Goal: Task Accomplishment & Management: Manage account settings

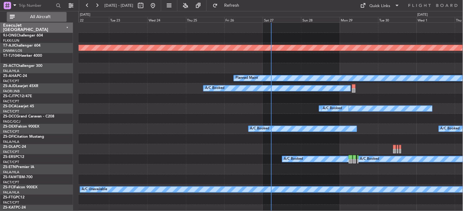
click at [47, 15] on span "All Aircraft" at bounding box center [40, 17] width 49 height 4
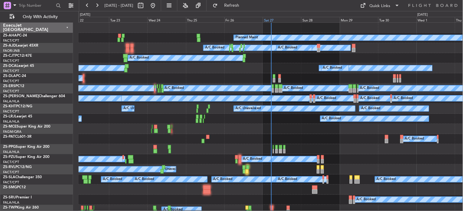
click at [265, 22] on div "Sat 27" at bounding box center [282, 20] width 38 height 6
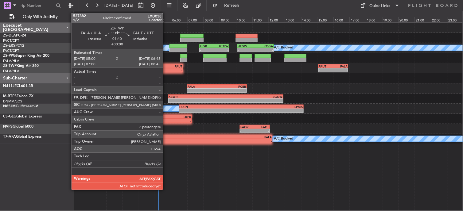
click at [166, 69] on div "-" at bounding box center [162, 71] width 14 height 4
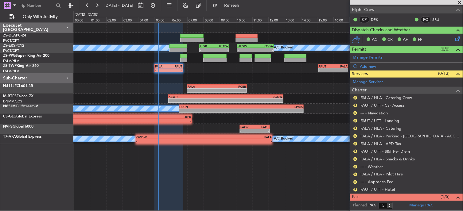
scroll to position [127, 0]
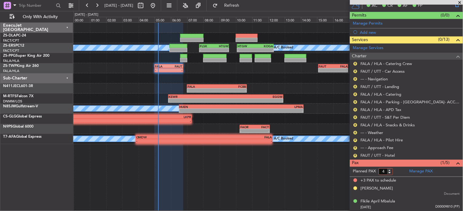
click at [390, 173] on input "4" at bounding box center [386, 172] width 14 height 7
click at [390, 173] on input "3" at bounding box center [386, 172] width 14 height 7
click at [390, 173] on input "2" at bounding box center [386, 172] width 14 height 7
click at [390, 173] on input "1" at bounding box center [386, 172] width 14 height 7
type input "2"
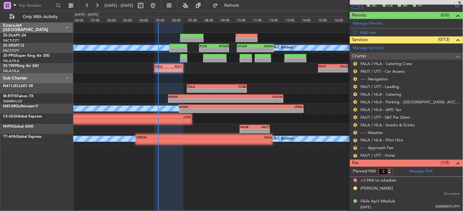
click at [390, 171] on input "2" at bounding box center [386, 172] width 14 height 7
click at [401, 174] on form "Planned PAX" at bounding box center [378, 172] width 57 height 10
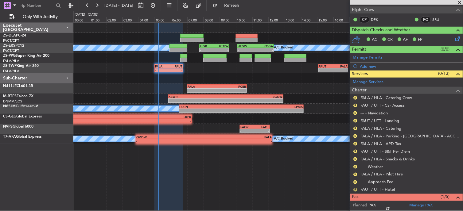
click at [355, 189] on button "R" at bounding box center [356, 190] width 4 height 4
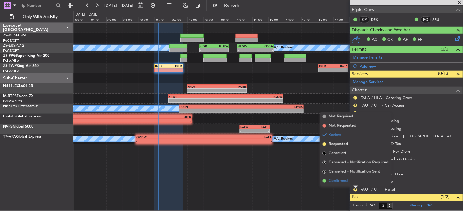
click at [340, 179] on span "Confirmed" at bounding box center [338, 181] width 19 height 6
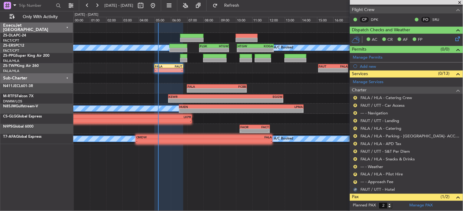
click at [354, 181] on div "R" at bounding box center [355, 182] width 5 height 5
click at [355, 182] on button "R" at bounding box center [356, 183] width 4 height 4
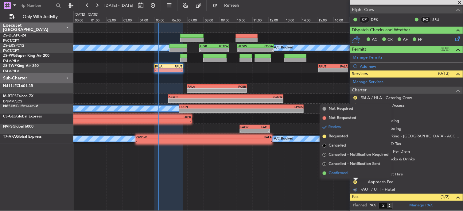
click at [354, 173] on li "Confirmed" at bounding box center [355, 173] width 71 height 9
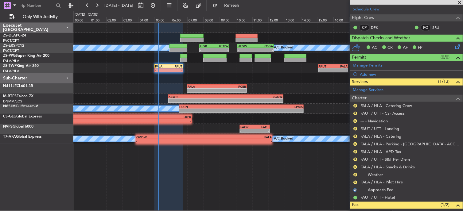
scroll to position [51, 0]
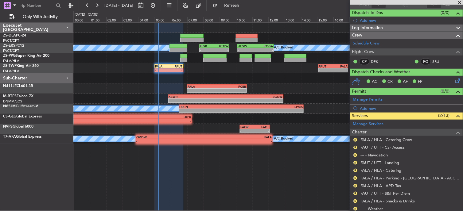
click at [353, 207] on nimbus-traffic-light "R" at bounding box center [355, 209] width 5 height 5
click at [355, 210] on button "R" at bounding box center [356, 209] width 4 height 4
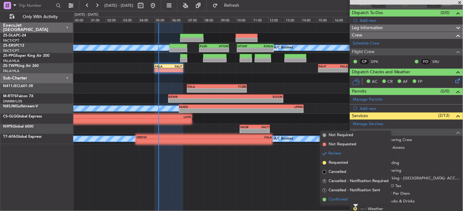
click at [348, 201] on span "Confirmed" at bounding box center [338, 200] width 19 height 6
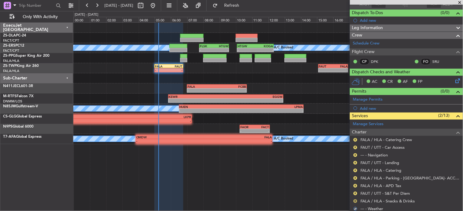
click at [355, 201] on button "R" at bounding box center [356, 202] width 4 height 4
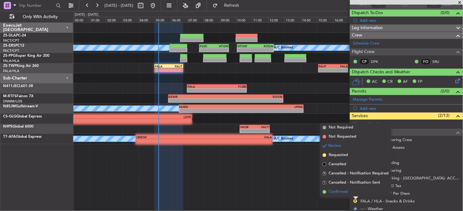
click at [351, 194] on li "Confirmed" at bounding box center [355, 192] width 71 height 9
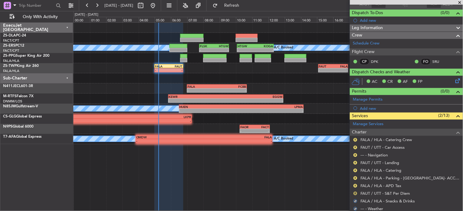
click at [356, 194] on button "R" at bounding box center [356, 194] width 4 height 4
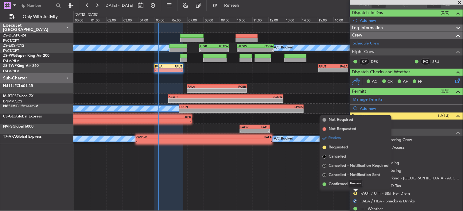
click at [355, 190] on mat-tooltip-component "Review" at bounding box center [356, 184] width 22 height 16
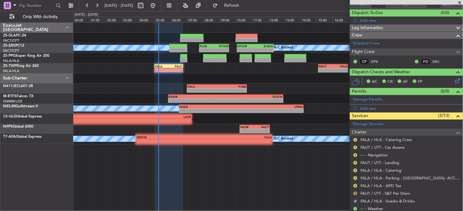
click at [357, 194] on button "R" at bounding box center [356, 194] width 4 height 4
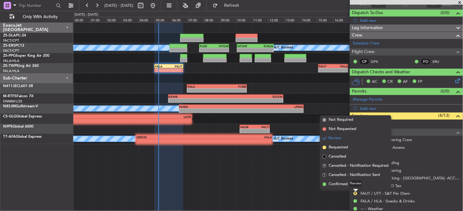
click at [355, 185] on div "Review" at bounding box center [356, 184] width 14 height 8
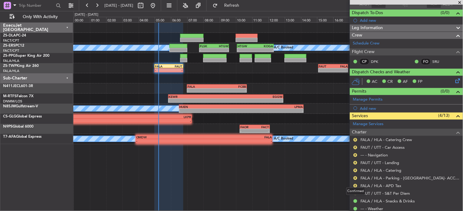
click at [355, 192] on div "Confirmed" at bounding box center [356, 192] width 19 height 8
click at [355, 140] on button "R" at bounding box center [356, 140] width 4 height 4
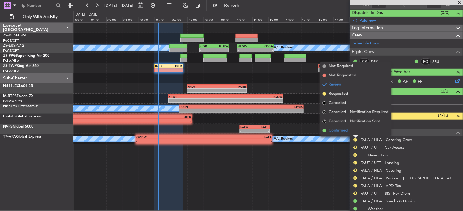
click at [350, 132] on li "Confirmed" at bounding box center [355, 130] width 71 height 9
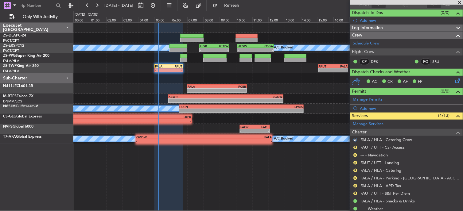
click at [355, 149] on mat-tooltip-component "Review" at bounding box center [356, 157] width 22 height 16
click at [358, 193] on button "R" at bounding box center [356, 194] width 4 height 4
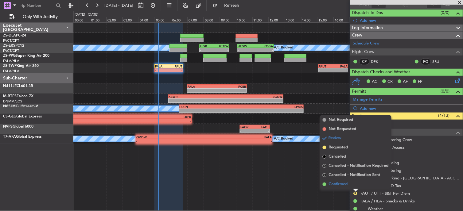
click at [353, 183] on li "Confirmed" at bounding box center [355, 184] width 71 height 9
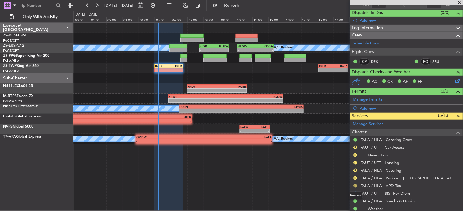
click at [354, 186] on button "R" at bounding box center [356, 186] width 4 height 4
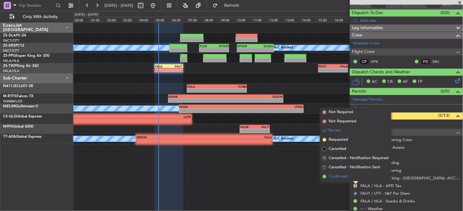
click at [354, 177] on li "Confirmed" at bounding box center [355, 176] width 71 height 9
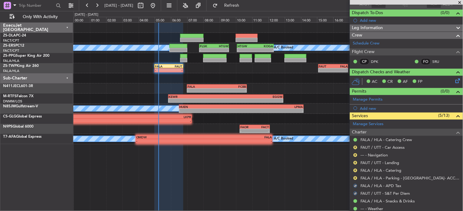
click at [354, 177] on div "R" at bounding box center [355, 178] width 5 height 5
click at [355, 179] on button "R" at bounding box center [356, 179] width 4 height 4
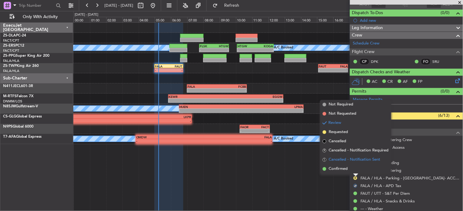
click at [354, 164] on li "S Cancelled - Notification Sent" at bounding box center [355, 159] width 71 height 9
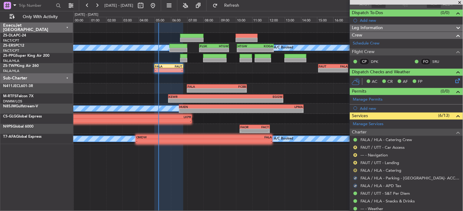
click at [356, 171] on button "R" at bounding box center [356, 171] width 4 height 4
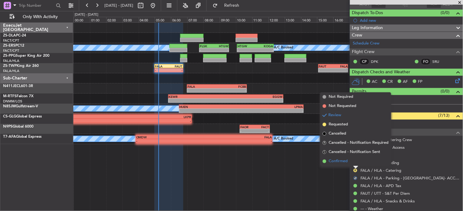
click at [354, 163] on li "Confirmed" at bounding box center [355, 161] width 71 height 9
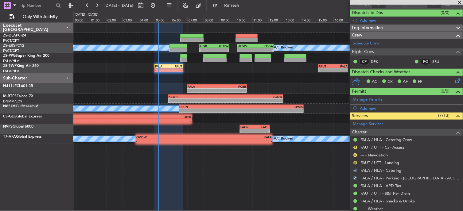
click at [354, 163] on button "R" at bounding box center [356, 163] width 4 height 4
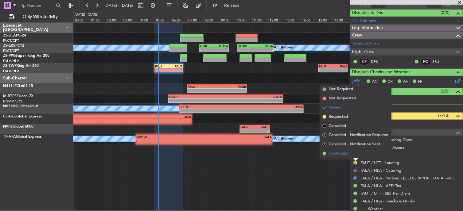
click at [354, 157] on li "Confirmed" at bounding box center [355, 153] width 71 height 9
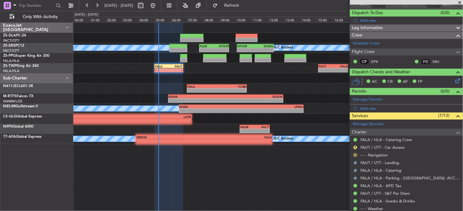
click at [355, 154] on button "R" at bounding box center [356, 156] width 4 height 4
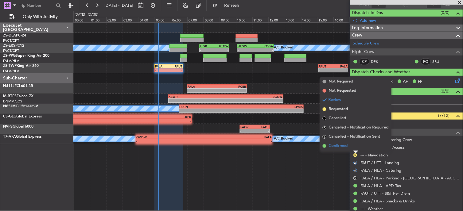
click at [352, 147] on li "Confirmed" at bounding box center [355, 146] width 71 height 9
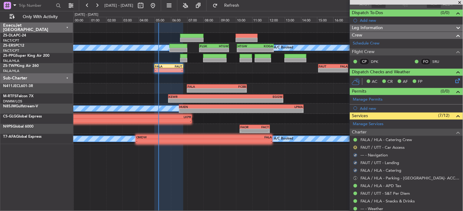
click at [357, 148] on button "R" at bounding box center [356, 148] width 4 height 4
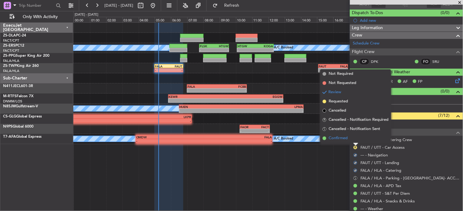
click at [351, 140] on li "Confirmed" at bounding box center [355, 138] width 71 height 9
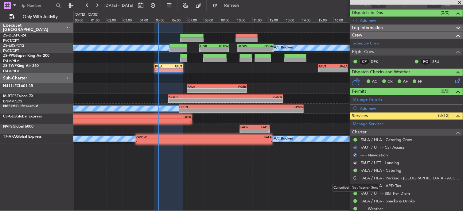
click at [356, 179] on button "S" at bounding box center [356, 179] width 4 height 4
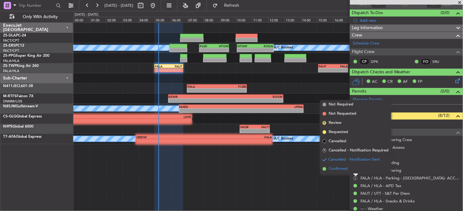
click at [351, 171] on li "Confirmed" at bounding box center [355, 169] width 71 height 9
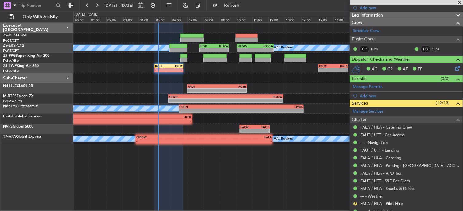
scroll to position [119, 0]
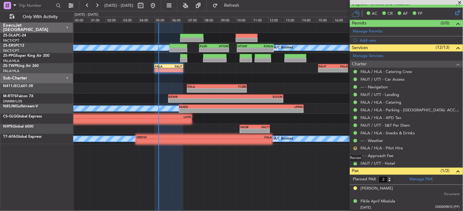
click at [357, 150] on button "R" at bounding box center [356, 149] width 4 height 4
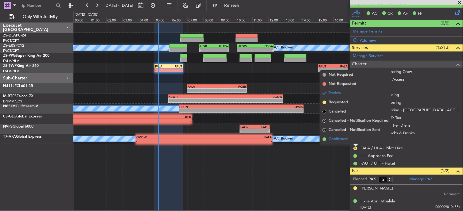
click at [342, 137] on span "Confirmed" at bounding box center [338, 139] width 19 height 6
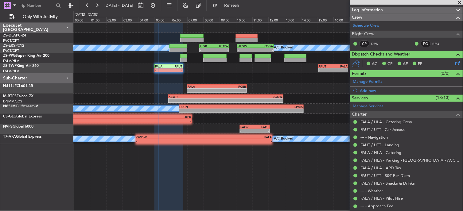
scroll to position [0, 0]
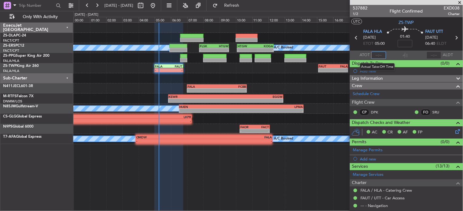
click at [379, 54] on input "text" at bounding box center [379, 55] width 15 height 7
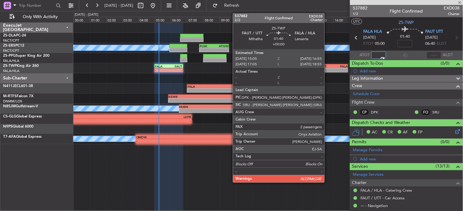
click at [328, 70] on div "-" at bounding box center [326, 71] width 14 height 4
type input "04:58"
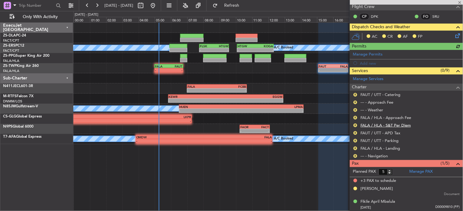
scroll to position [96, 0]
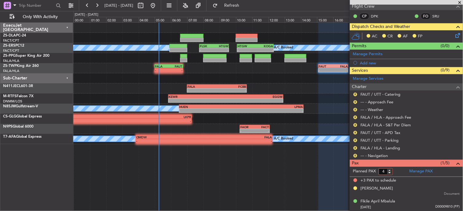
click at [390, 174] on input "4" at bounding box center [386, 172] width 14 height 7
click at [390, 174] on input "3" at bounding box center [386, 172] width 14 height 7
type input "2"
click at [390, 174] on input "2" at bounding box center [386, 172] width 14 height 7
click at [397, 173] on form "Planned PAX 2" at bounding box center [378, 172] width 57 height 10
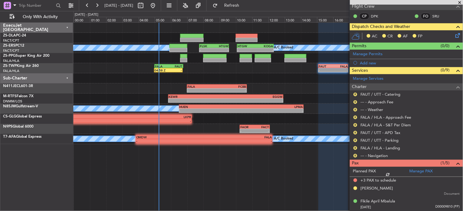
click at [358, 155] on div "R" at bounding box center [355, 156] width 5 height 5
click at [356, 155] on button "R" at bounding box center [356, 156] width 4 height 4
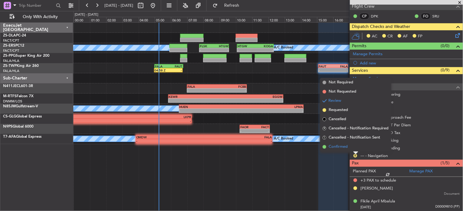
click at [352, 147] on li "Confirmed" at bounding box center [355, 147] width 71 height 9
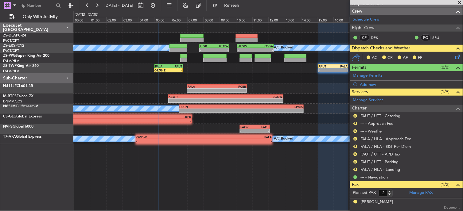
scroll to position [54, 0]
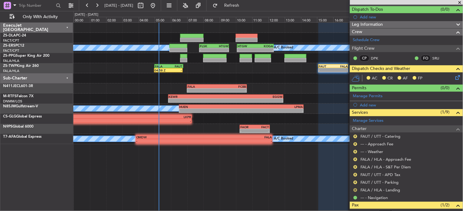
click at [355, 188] on mat-tooltip-component "Review" at bounding box center [356, 180] width 22 height 16
click at [355, 190] on button "R" at bounding box center [356, 191] width 4 height 4
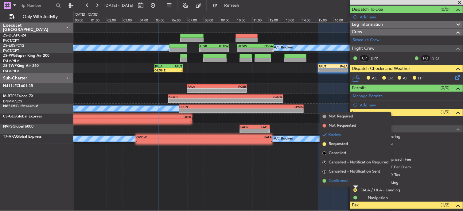
click at [349, 183] on li "Confirmed" at bounding box center [355, 181] width 71 height 9
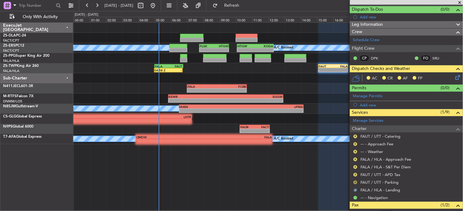
click at [356, 184] on body "27 Sep 2025 - 28 Sep 2025 Refresh Quick Links Only With Activity A/C Booked A/C…" at bounding box center [231, 105] width 463 height 211
click at [355, 180] on div "R" at bounding box center [355, 182] width 5 height 5
click at [357, 183] on button "R" at bounding box center [356, 183] width 4 height 4
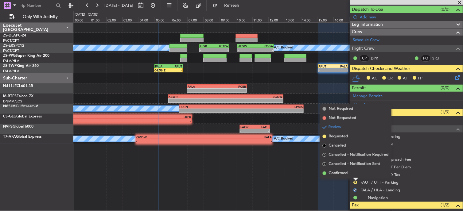
click at [355, 173] on li "Confirmed" at bounding box center [355, 173] width 71 height 9
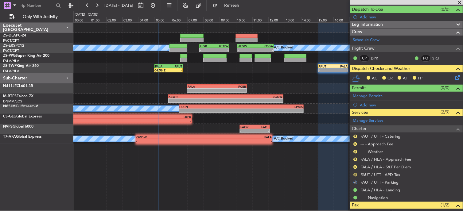
click at [355, 173] on button "R" at bounding box center [356, 175] width 4 height 4
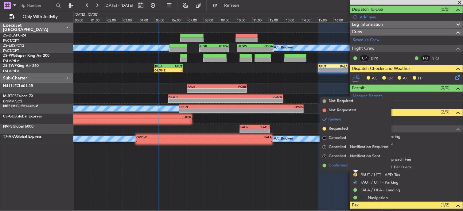
click at [354, 165] on li "Confirmed" at bounding box center [355, 165] width 71 height 9
click at [354, 165] on nimbus-traffic-light "R" at bounding box center [355, 167] width 5 height 5
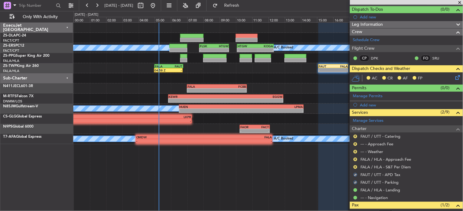
drag, startPoint x: 354, startPoint y: 165, endPoint x: 358, endPoint y: 167, distance: 4.4
click at [358, 167] on div "R" at bounding box center [355, 167] width 5 height 5
click at [357, 167] on button "R" at bounding box center [356, 168] width 4 height 4
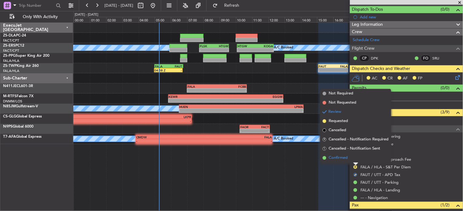
click at [355, 161] on li "Confirmed" at bounding box center [355, 158] width 71 height 9
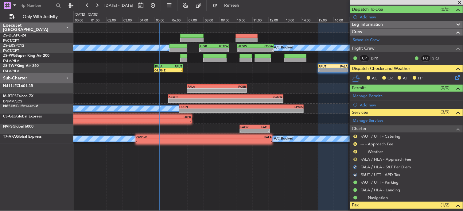
click at [355, 159] on button "R" at bounding box center [356, 160] width 4 height 4
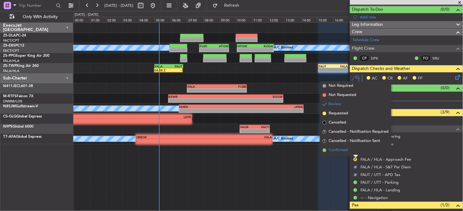
click at [355, 150] on li "Confirmed" at bounding box center [355, 150] width 71 height 9
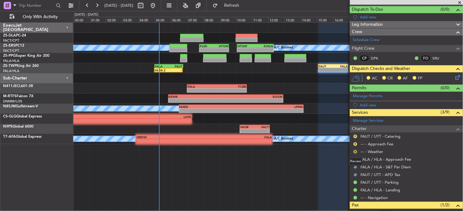
click at [355, 151] on button "R" at bounding box center [356, 152] width 4 height 4
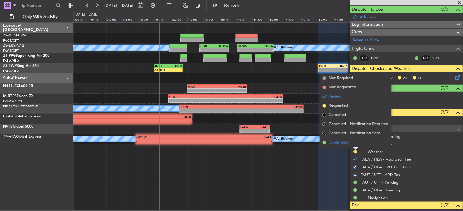
click at [354, 146] on li "Confirmed" at bounding box center [355, 142] width 71 height 9
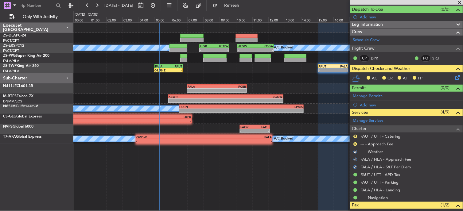
click at [355, 146] on div "R" at bounding box center [355, 144] width 5 height 5
drag, startPoint x: 355, startPoint y: 146, endPoint x: 357, endPoint y: 143, distance: 4.3
click at [357, 143] on button "R" at bounding box center [356, 145] width 4 height 4
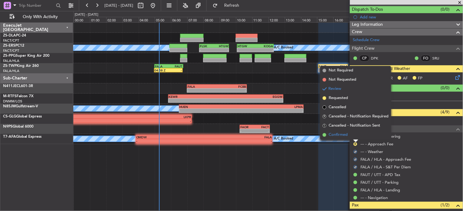
click at [357, 136] on li "Confirmed" at bounding box center [355, 135] width 71 height 9
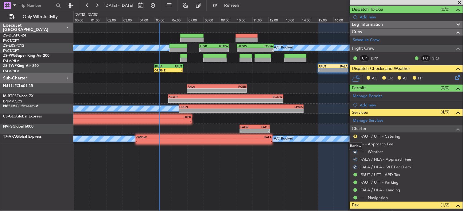
click at [357, 136] on button "R" at bounding box center [356, 137] width 4 height 4
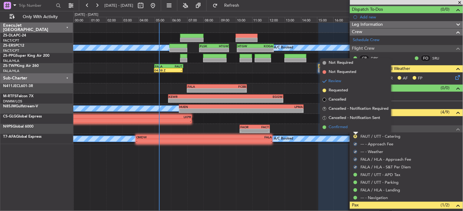
click at [357, 124] on li "Confirmed" at bounding box center [355, 127] width 71 height 9
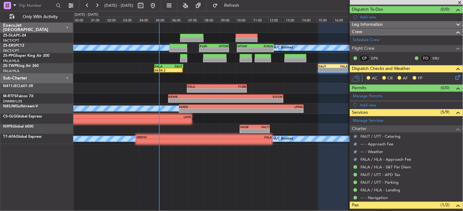
click at [455, 76] on icon at bounding box center [457, 76] width 5 height 5
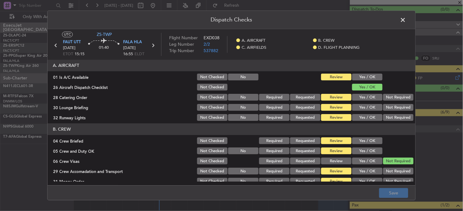
drag, startPoint x: 351, startPoint y: 74, endPoint x: 361, endPoint y: 84, distance: 14.6
click at [353, 75] on button "Yes / OK" at bounding box center [367, 77] width 30 height 7
click at [394, 102] on section "A. AIRCRAFT 01 Is A/C Available Not Checked No Review Yes / OK 26 Aircraft Disp…" at bounding box center [232, 91] width 368 height 62
click at [396, 108] on button "Not Required" at bounding box center [398, 107] width 30 height 7
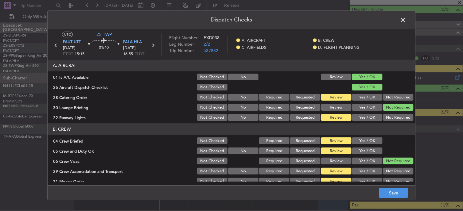
click at [390, 93] on div "Not Required" at bounding box center [397, 97] width 31 height 9
click at [390, 95] on button "Not Required" at bounding box center [398, 97] width 30 height 7
click at [391, 114] on div "Not Required" at bounding box center [397, 118] width 31 height 9
drag, startPoint x: 391, startPoint y: 116, endPoint x: 390, endPoint y: 125, distance: 9.4
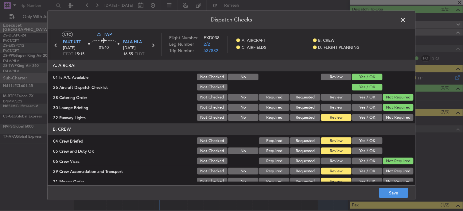
click at [392, 120] on button "Not Required" at bounding box center [398, 118] width 30 height 7
click at [356, 144] on button "Yes / OK" at bounding box center [367, 141] width 30 height 7
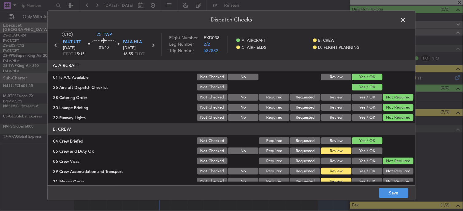
click at [357, 149] on button "Yes / OK" at bounding box center [367, 151] width 30 height 7
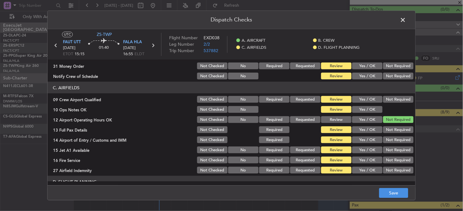
scroll to position [85, 0]
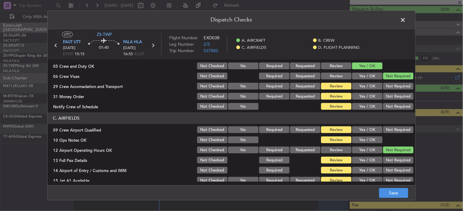
click at [382, 90] on div "Not Required" at bounding box center [397, 86] width 31 height 9
click at [383, 89] on button "Not Required" at bounding box center [398, 86] width 30 height 7
click at [383, 88] on button "Not Required" at bounding box center [398, 86] width 30 height 7
click at [384, 91] on section "B. CREW 04 Crew Briefed Not Checked Required Requested Review Yes / OK 05 Crew …" at bounding box center [232, 75] width 368 height 73
click at [384, 93] on button "Not Required" at bounding box center [398, 96] width 30 height 7
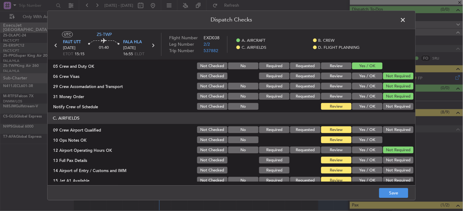
click at [384, 94] on button "Not Required" at bounding box center [398, 96] width 30 height 7
click at [384, 105] on button "Not Required" at bounding box center [398, 107] width 30 height 7
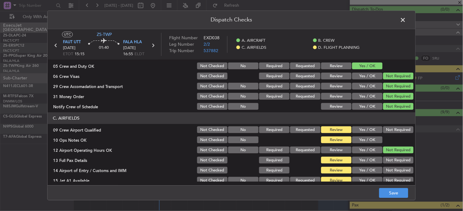
click at [382, 133] on div "Not Required" at bounding box center [397, 130] width 31 height 9
click at [383, 133] on button "Not Required" at bounding box center [398, 130] width 30 height 7
click at [372, 142] on button "Yes / OK" at bounding box center [367, 140] width 30 height 7
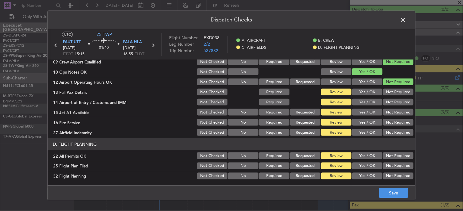
scroll to position [119, 0]
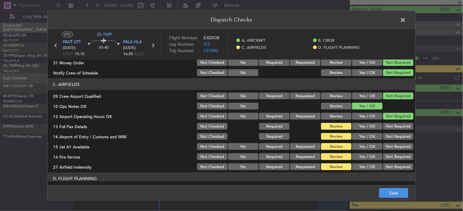
click at [386, 130] on div "Not Required" at bounding box center [397, 126] width 31 height 9
click at [386, 129] on button "Not Required" at bounding box center [398, 126] width 30 height 7
drag, startPoint x: 386, startPoint y: 129, endPoint x: 385, endPoint y: 139, distance: 10.4
click at [386, 138] on section "C. AIRFIELDS 09 Crew Airport Qualified Not Checked No Required Requested Review…" at bounding box center [232, 125] width 368 height 93
click at [385, 139] on button "Not Required" at bounding box center [398, 136] width 30 height 7
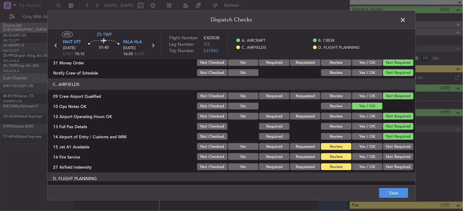
drag, startPoint x: 385, startPoint y: 139, endPoint x: 384, endPoint y: 147, distance: 8.0
click at [384, 147] on section "C. AIRFIELDS 09 Crew Airport Qualified Not Checked No Required Requested Review…" at bounding box center [232, 125] width 368 height 93
click at [384, 147] on button "Not Required" at bounding box center [398, 146] width 30 height 7
click at [387, 155] on button "Not Required" at bounding box center [398, 157] width 30 height 7
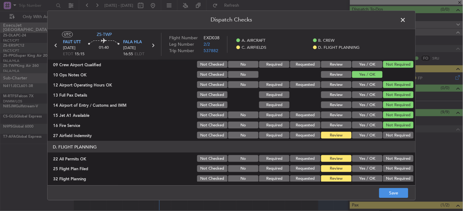
scroll to position [154, 0]
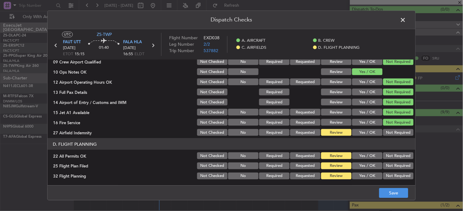
click at [390, 131] on button "Not Required" at bounding box center [398, 132] width 30 height 7
click at [383, 156] on button "Not Required" at bounding box center [398, 156] width 30 height 7
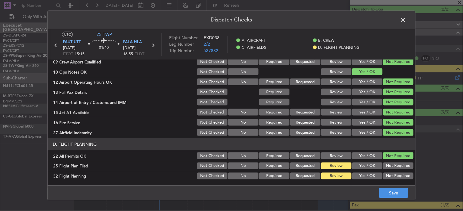
click at [363, 169] on button "Yes / OK" at bounding box center [367, 166] width 30 height 7
click at [367, 174] on button "Yes / OK" at bounding box center [367, 176] width 30 height 7
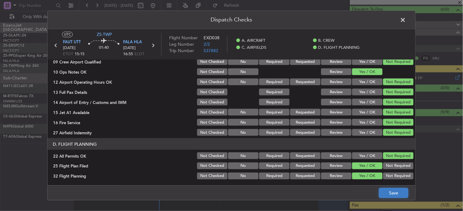
click at [380, 194] on button "Save" at bounding box center [393, 194] width 29 height 10
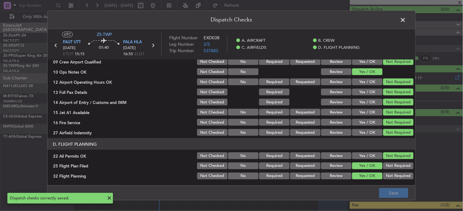
click at [406, 19] on span at bounding box center [406, 21] width 0 height 12
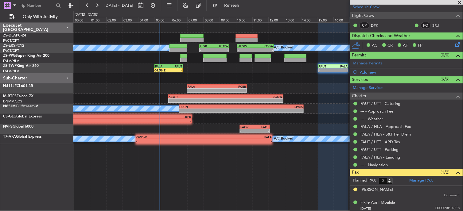
scroll to position [88, 0]
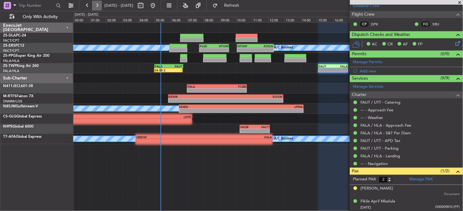
click at [100, 9] on button at bounding box center [97, 6] width 10 height 10
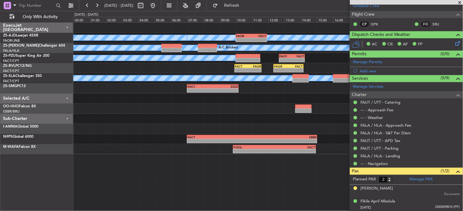
click at [460, 2] on span at bounding box center [460, 3] width 6 height 6
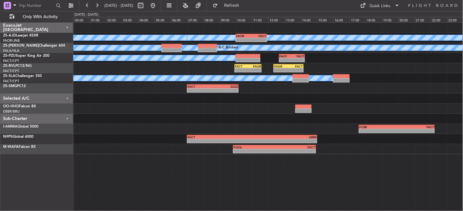
type input "0"
click at [96, 7] on button at bounding box center [97, 6] width 10 height 10
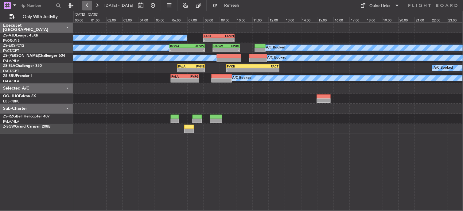
click at [90, 5] on button at bounding box center [87, 6] width 10 height 10
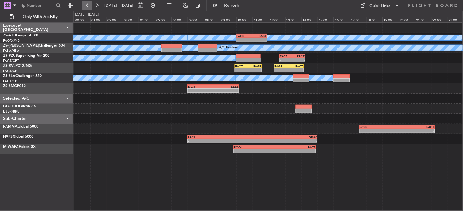
click at [88, 6] on button at bounding box center [87, 6] width 10 height 10
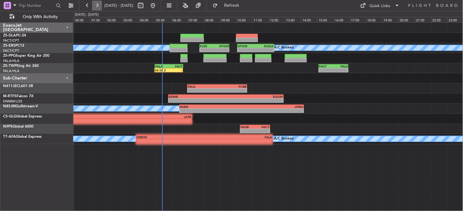
click at [98, 8] on button at bounding box center [97, 6] width 10 height 10
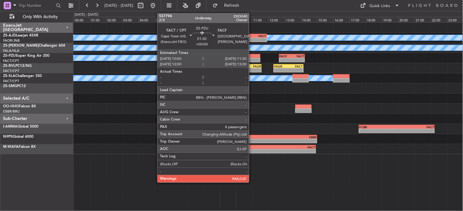
click at [252, 57] on div at bounding box center [248, 56] width 25 height 4
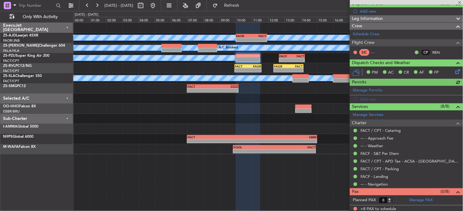
scroll to position [62, 0]
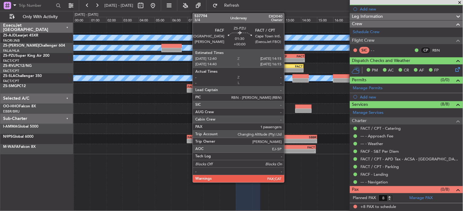
click at [288, 58] on div "12:40 Z" at bounding box center [286, 60] width 12 height 4
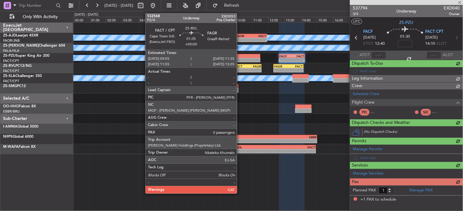
scroll to position [0, 0]
click at [243, 66] on div "FACT" at bounding box center [241, 67] width 13 height 4
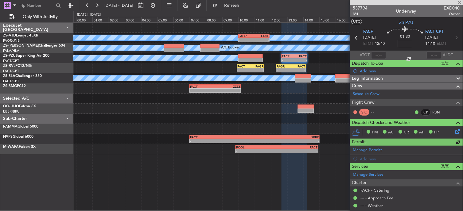
click at [243, 66] on div "FACT" at bounding box center [244, 67] width 13 height 4
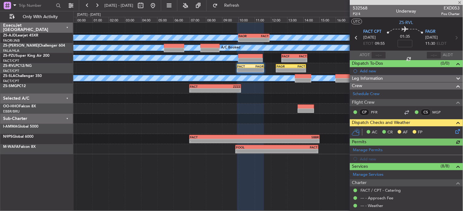
click at [455, 133] on icon at bounding box center [457, 130] width 5 height 5
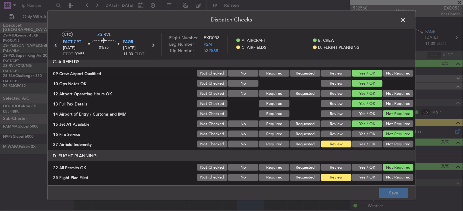
scroll to position [154, 0]
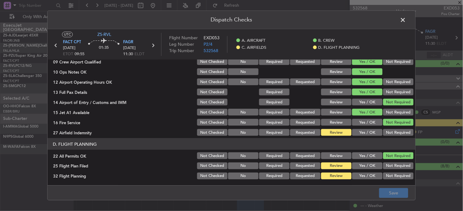
click at [370, 132] on button "Yes / OK" at bounding box center [367, 132] width 30 height 7
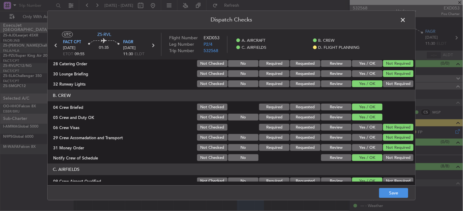
scroll to position [0, 0]
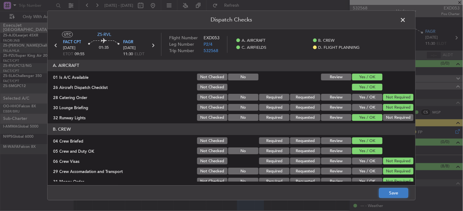
click at [392, 190] on button "Save" at bounding box center [393, 194] width 29 height 10
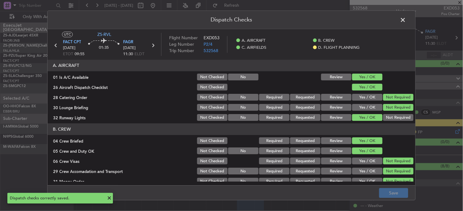
click at [406, 19] on span at bounding box center [406, 21] width 0 height 12
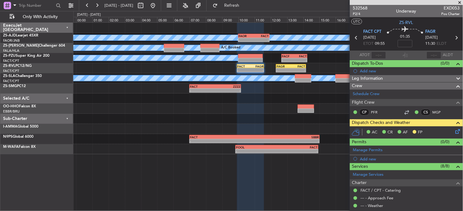
click at [346, 80] on div at bounding box center [344, 80] width 16 height 4
click at [344, 79] on div at bounding box center [344, 80] width 16 height 4
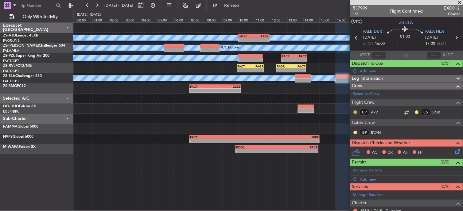
click at [355, 112] on button at bounding box center [356, 113] width 4 height 4
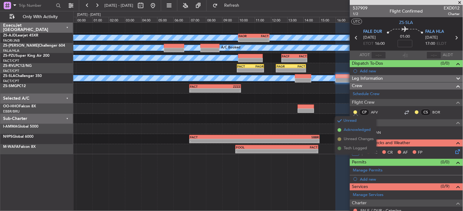
click at [369, 132] on span "Acknowledged" at bounding box center [357, 130] width 27 height 6
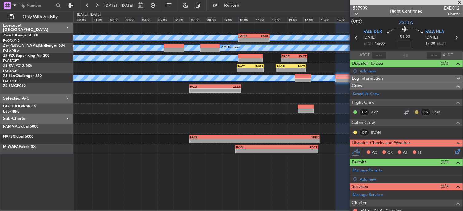
click at [415, 112] on button at bounding box center [417, 113] width 4 height 4
drag, startPoint x: 410, startPoint y: 129, endPoint x: 407, endPoint y: 131, distance: 3.2
click at [410, 130] on span "Acknowledged" at bounding box center [413, 130] width 27 height 6
click at [357, 132] on button at bounding box center [356, 133] width 4 height 4
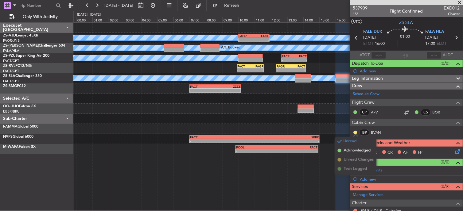
click at [366, 153] on span "Acknowledged" at bounding box center [357, 151] width 27 height 6
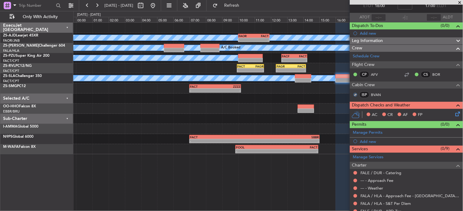
scroll to position [90, 0]
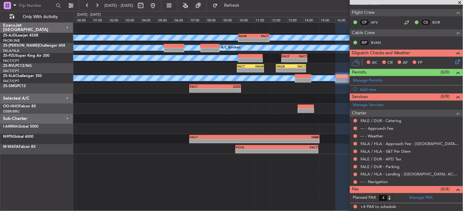
click at [356, 180] on div at bounding box center [355, 182] width 5 height 5
click at [356, 182] on button at bounding box center [356, 183] width 4 height 4
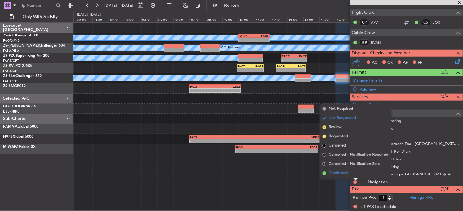
click at [353, 173] on li "Confirmed" at bounding box center [355, 173] width 71 height 9
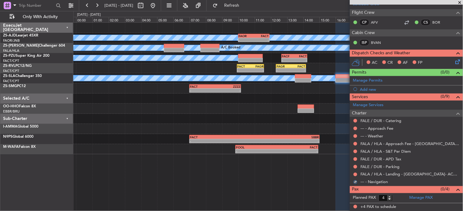
click at [353, 173] on nimbus-traffic-light at bounding box center [355, 174] width 5 height 5
drag, startPoint x: 353, startPoint y: 173, endPoint x: 357, endPoint y: 176, distance: 4.4
click at [357, 176] on button at bounding box center [356, 175] width 4 height 4
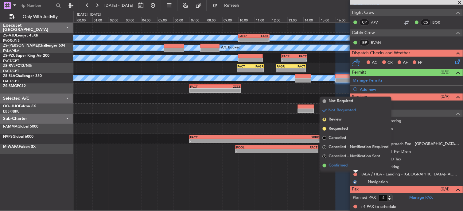
click at [355, 166] on li "Confirmed" at bounding box center [355, 165] width 71 height 9
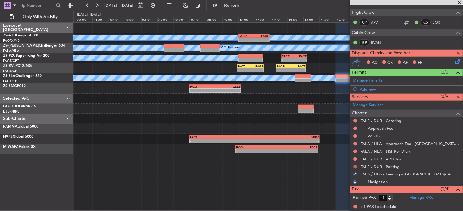
click at [355, 166] on button at bounding box center [356, 167] width 4 height 4
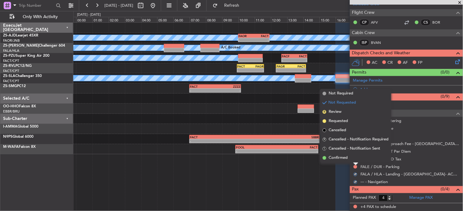
drag, startPoint x: 355, startPoint y: 166, endPoint x: 355, endPoint y: 156, distance: 10.2
click at [355, 156] on li "Confirmed" at bounding box center [355, 158] width 71 height 9
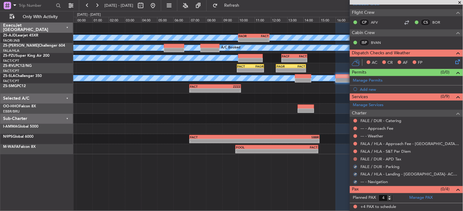
click at [355, 158] on button at bounding box center [356, 160] width 4 height 4
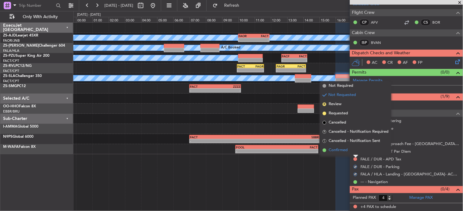
click at [355, 152] on li "Confirmed" at bounding box center [355, 150] width 71 height 9
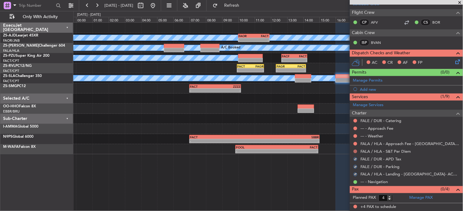
click at [357, 152] on button at bounding box center [356, 152] width 4 height 4
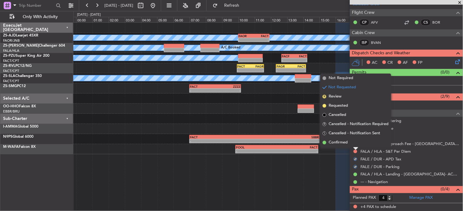
click at [355, 148] on div at bounding box center [356, 149] width 5 height 2
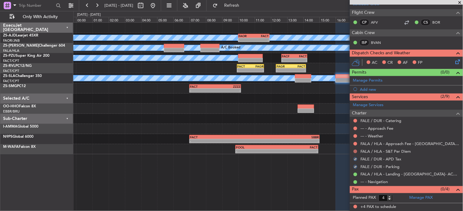
click at [355, 151] on button at bounding box center [356, 152] width 4 height 4
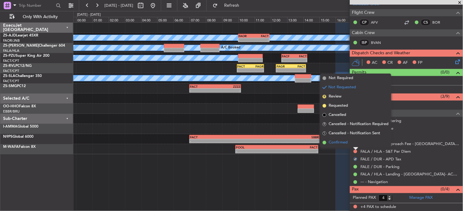
click at [354, 143] on li "Confirmed" at bounding box center [355, 142] width 71 height 9
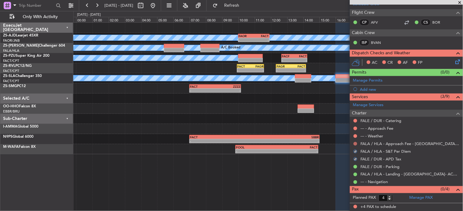
click at [357, 145] on button at bounding box center [356, 144] width 4 height 4
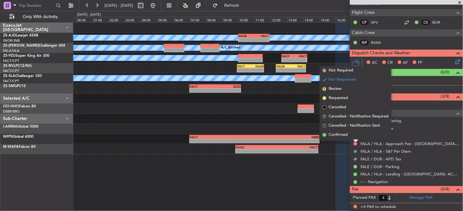
click at [355, 135] on li "Confirmed" at bounding box center [355, 135] width 71 height 9
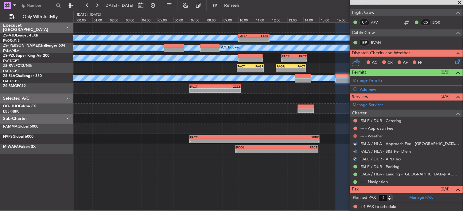
click at [355, 135] on button at bounding box center [356, 137] width 4 height 4
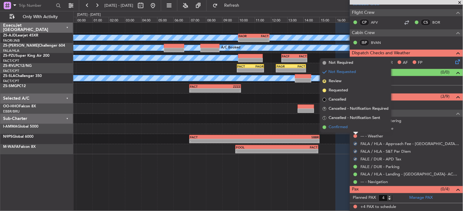
click at [354, 127] on li "Confirmed" at bounding box center [355, 127] width 71 height 9
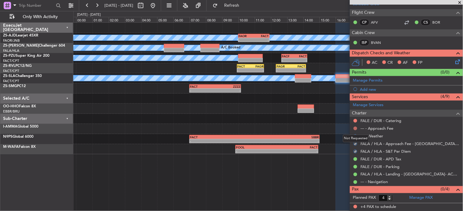
click at [357, 128] on button at bounding box center [356, 129] width 4 height 4
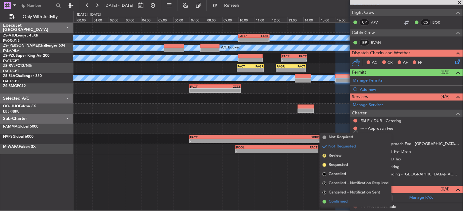
click at [334, 199] on span "Confirmed" at bounding box center [338, 202] width 19 height 6
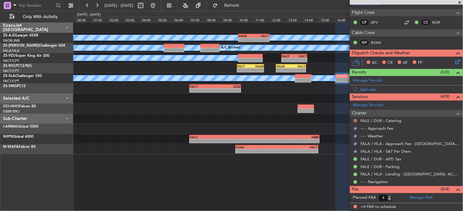
click at [355, 122] on button at bounding box center [356, 121] width 4 height 4
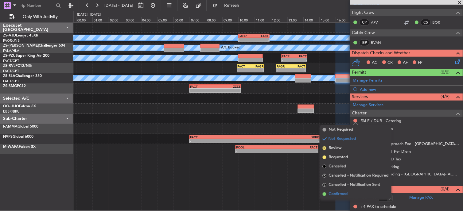
click at [349, 195] on li "Confirmed" at bounding box center [355, 194] width 71 height 9
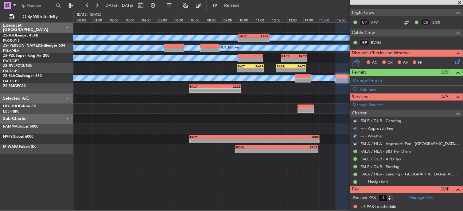
click at [455, 60] on icon at bounding box center [457, 60] width 5 height 5
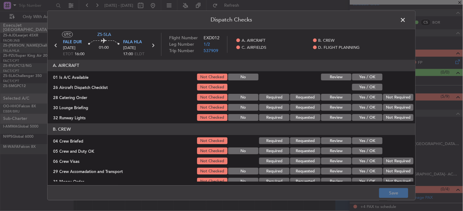
click at [373, 80] on button "Yes / OK" at bounding box center [367, 77] width 30 height 7
click at [373, 92] on section "A. AIRCRAFT 01 Is A/C Available Not Checked No Review Yes / OK 26 Aircraft Disp…" at bounding box center [232, 91] width 368 height 62
click at [403, 108] on button "Not Required" at bounding box center [398, 107] width 30 height 7
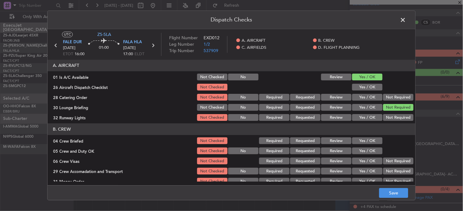
drag, startPoint x: 395, startPoint y: 98, endPoint x: 392, endPoint y: 98, distance: 3.1
click at [396, 100] on button "Not Required" at bounding box center [398, 97] width 30 height 7
click at [360, 89] on button "Yes / OK" at bounding box center [367, 87] width 30 height 7
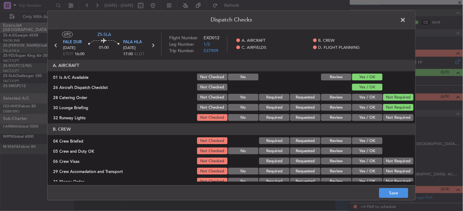
click at [400, 120] on button "Not Required" at bounding box center [398, 118] width 30 height 7
click at [370, 139] on button "Yes / OK" at bounding box center [367, 141] width 30 height 7
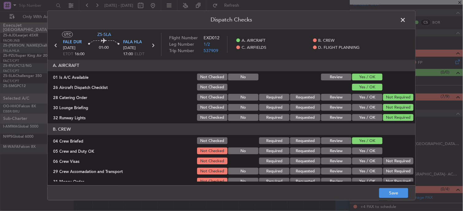
click at [369, 150] on button "Yes / OK" at bounding box center [367, 151] width 30 height 7
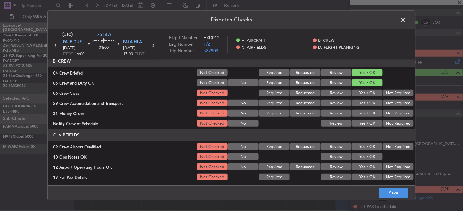
click at [388, 97] on div "Not Required" at bounding box center [397, 93] width 31 height 9
click at [390, 93] on button "Not Required" at bounding box center [398, 93] width 30 height 7
drag, startPoint x: 394, startPoint y: 106, endPoint x: 395, endPoint y: 109, distance: 4.1
click at [395, 109] on section "B. CREW 04 Crew Briefed Not Checked Required Requested Review Yes / OK 05 Crew …" at bounding box center [232, 92] width 368 height 73
click at [395, 109] on div "Not Required" at bounding box center [397, 113] width 31 height 9
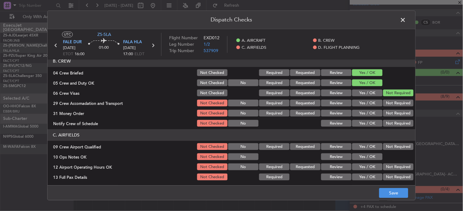
click at [394, 104] on button "Not Required" at bounding box center [398, 103] width 30 height 7
click at [394, 109] on section "B. CREW 04 Crew Briefed Not Checked Required Requested Review Yes / OK 05 Crew …" at bounding box center [232, 92] width 368 height 73
click at [394, 113] on button "Not Required" at bounding box center [398, 113] width 30 height 7
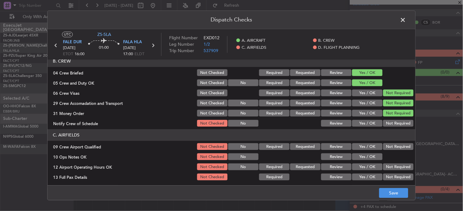
click at [394, 113] on button "Not Required" at bounding box center [398, 113] width 30 height 7
click at [392, 124] on button "Not Required" at bounding box center [398, 123] width 30 height 7
click at [384, 147] on button "Not Required" at bounding box center [398, 147] width 30 height 7
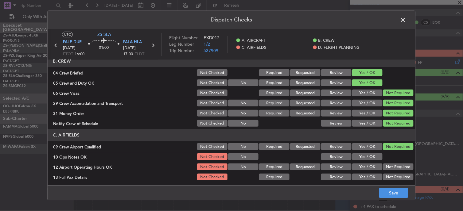
click at [370, 154] on div "Yes / OK" at bounding box center [366, 157] width 31 height 9
click at [370, 154] on button "Yes / OK" at bounding box center [367, 157] width 30 height 7
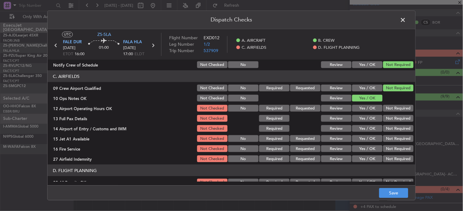
scroll to position [119, 0]
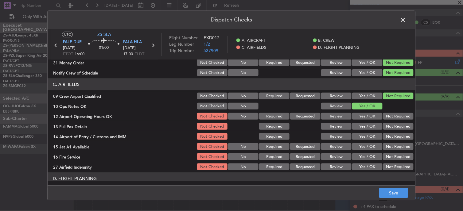
click at [405, 118] on button "Not Required" at bounding box center [398, 116] width 30 height 7
click at [404, 124] on button "Not Required" at bounding box center [398, 126] width 30 height 7
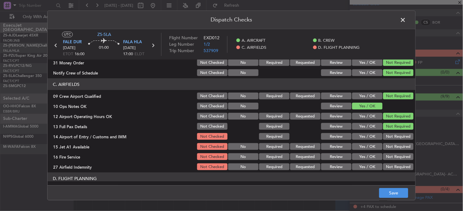
click at [404, 129] on button "Not Required" at bounding box center [398, 126] width 30 height 7
click at [404, 139] on section "C. AIRFIELDS 09 Crew Airport Qualified Not Checked No Required Requested Review…" at bounding box center [232, 125] width 368 height 93
click at [404, 142] on section "C. AIRFIELDS 09 Crew Airport Qualified Not Checked No Required Requested Review…" at bounding box center [232, 125] width 368 height 93
drag, startPoint x: 404, startPoint y: 142, endPoint x: 396, endPoint y: 138, distance: 9.5
click at [399, 135] on button "Not Required" at bounding box center [398, 136] width 30 height 7
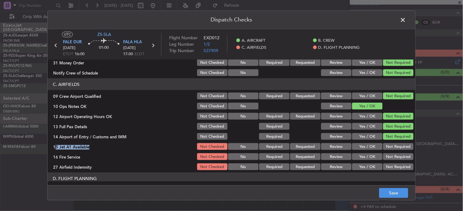
click at [395, 148] on button "Not Required" at bounding box center [398, 146] width 30 height 7
drag, startPoint x: 395, startPoint y: 148, endPoint x: 395, endPoint y: 154, distance: 5.5
click at [395, 154] on button "Not Required" at bounding box center [398, 157] width 30 height 7
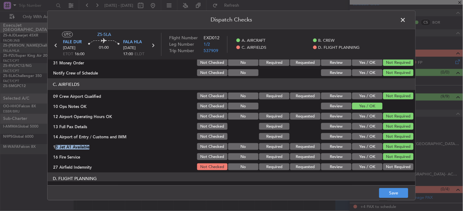
click at [395, 159] on button "Not Required" at bounding box center [398, 157] width 30 height 7
click at [395, 165] on button "Not Required" at bounding box center [398, 167] width 30 height 7
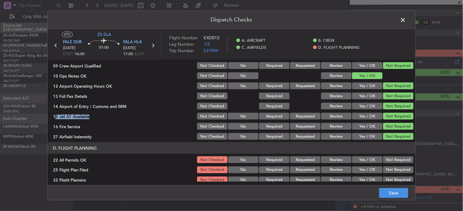
scroll to position [154, 0]
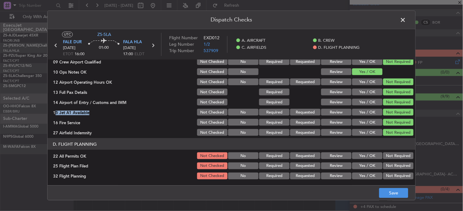
click at [389, 156] on button "Not Required" at bounding box center [398, 156] width 30 height 7
click at [334, 164] on button "Review" at bounding box center [336, 166] width 30 height 7
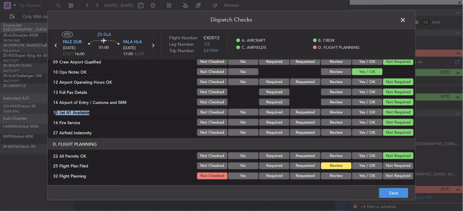
click at [335, 179] on button "Review" at bounding box center [336, 176] width 30 height 7
click at [390, 192] on button "Save" at bounding box center [393, 194] width 29 height 10
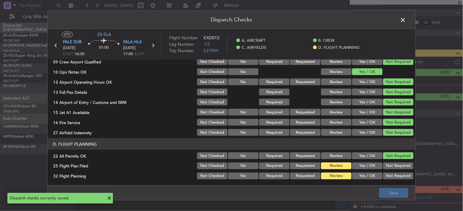
click at [406, 16] on span at bounding box center [406, 21] width 0 height 12
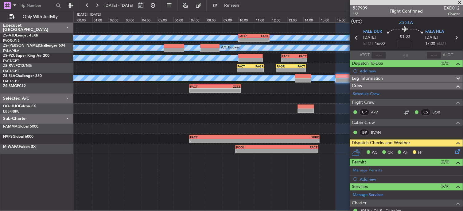
scroll to position [90, 0]
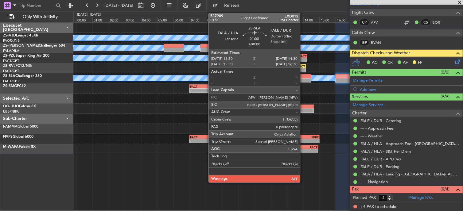
click at [304, 81] on div at bounding box center [303, 80] width 16 height 4
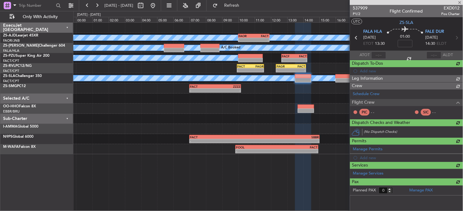
scroll to position [0, 0]
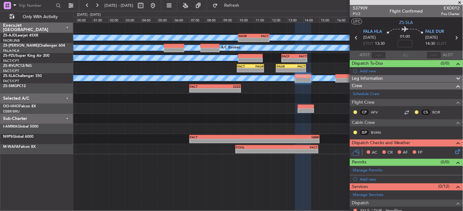
click at [357, 114] on body "27 Sep 2025 - 28 Sep 2025 Refresh Quick Links Only With Activity A/C Booked A/C…" at bounding box center [231, 105] width 463 height 211
click at [355, 111] on button at bounding box center [356, 113] width 4 height 4
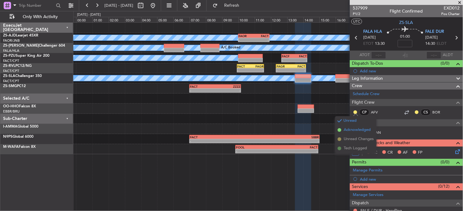
click at [357, 127] on span "Acknowledged" at bounding box center [357, 130] width 27 height 6
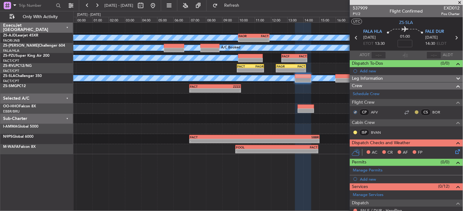
click at [415, 112] on button at bounding box center [417, 113] width 4 height 4
drag, startPoint x: 408, startPoint y: 126, endPoint x: 380, endPoint y: 131, distance: 28.0
click at [407, 126] on li "Acknowledged" at bounding box center [412, 130] width 41 height 9
click at [356, 132] on button at bounding box center [356, 133] width 4 height 4
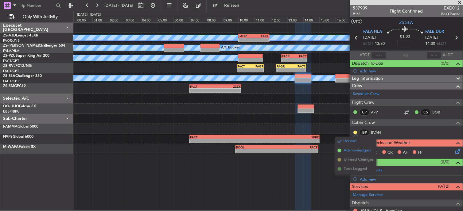
click at [357, 148] on span "Acknowledged" at bounding box center [357, 151] width 27 height 6
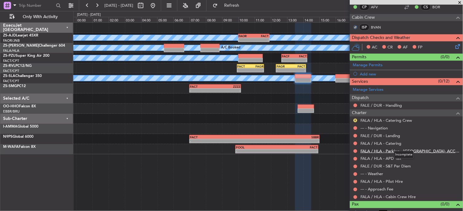
scroll to position [112, 0]
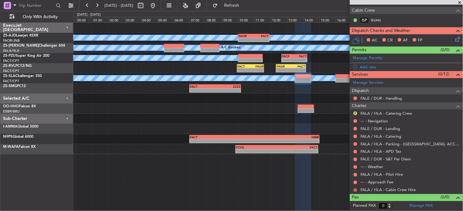
click at [356, 190] on button at bounding box center [356, 191] width 4 height 4
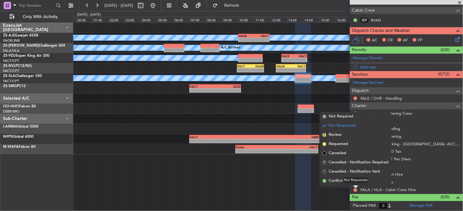
click at [354, 182] on div "Not Requested" at bounding box center [356, 181] width 26 height 8
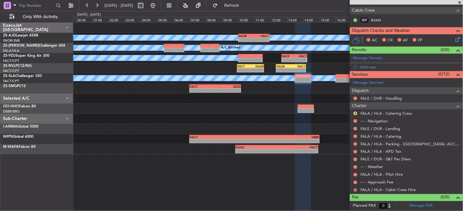
drag, startPoint x: 354, startPoint y: 182, endPoint x: 356, endPoint y: 191, distance: 9.5
click at [356, 191] on button at bounding box center [356, 191] width 4 height 4
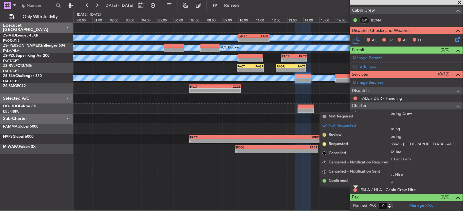
click at [335, 181] on span "Confirmed" at bounding box center [338, 181] width 19 height 6
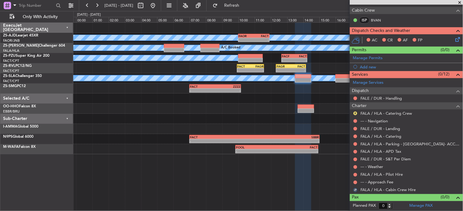
click at [354, 183] on div at bounding box center [355, 182] width 5 height 5
click at [355, 183] on button at bounding box center [356, 183] width 4 height 4
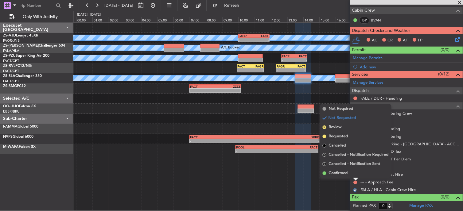
drag, startPoint x: 349, startPoint y: 173, endPoint x: 355, endPoint y: 175, distance: 6.5
click at [349, 174] on li "Confirmed" at bounding box center [355, 173] width 71 height 9
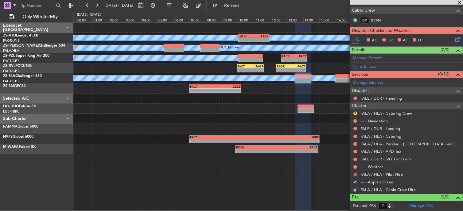
click at [357, 175] on button at bounding box center [356, 175] width 4 height 4
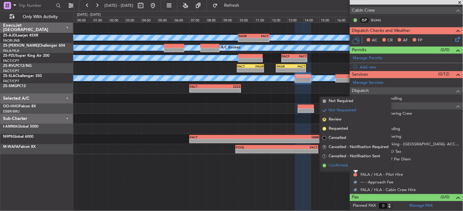
click at [356, 167] on li "Confirmed" at bounding box center [355, 165] width 71 height 9
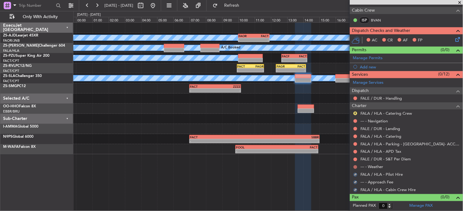
click at [356, 167] on button at bounding box center [356, 168] width 4 height 4
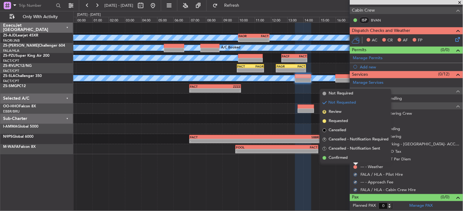
click at [356, 159] on li "Confirmed" at bounding box center [355, 158] width 71 height 9
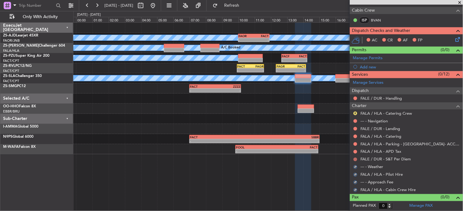
click at [356, 160] on button at bounding box center [356, 160] width 4 height 4
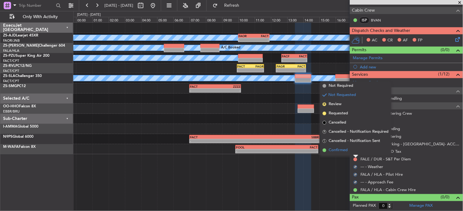
click at [357, 151] on li "Confirmed" at bounding box center [355, 150] width 71 height 9
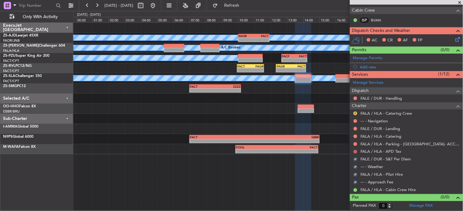
click at [357, 151] on button at bounding box center [356, 152] width 4 height 4
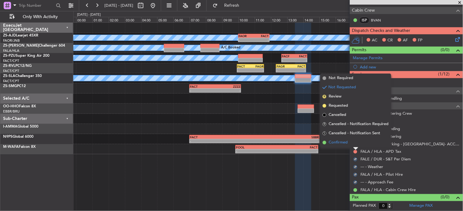
click at [355, 143] on li "Confirmed" at bounding box center [355, 142] width 71 height 9
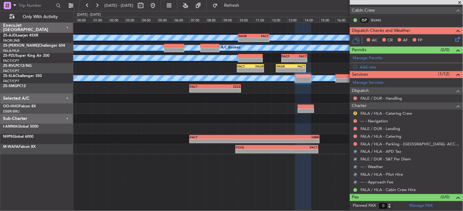
click at [355, 143] on button at bounding box center [356, 145] width 4 height 4
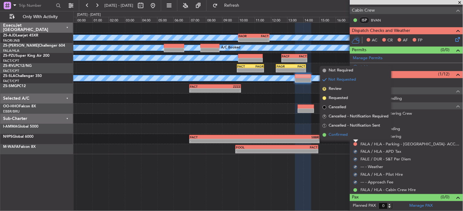
click at [355, 138] on li "Confirmed" at bounding box center [355, 135] width 71 height 9
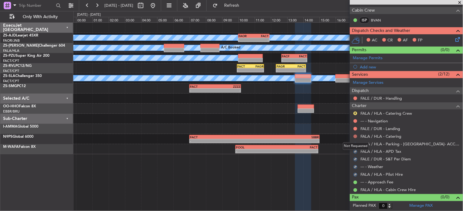
click at [355, 136] on button at bounding box center [356, 137] width 4 height 4
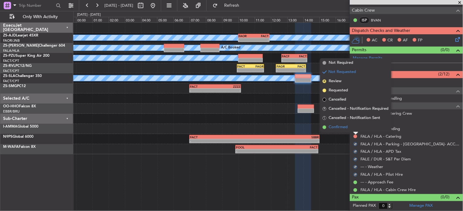
click at [355, 127] on li "Confirmed" at bounding box center [355, 127] width 71 height 9
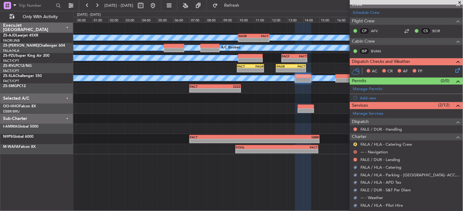
scroll to position [78, 0]
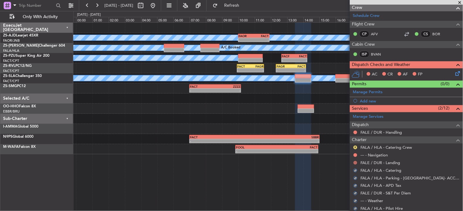
click at [356, 162] on button at bounding box center [356, 163] width 4 height 4
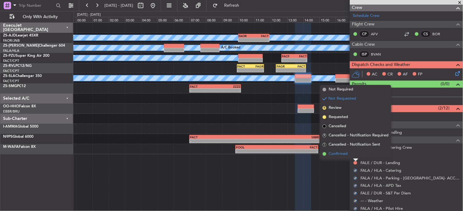
click at [353, 154] on li "Confirmed" at bounding box center [355, 154] width 71 height 9
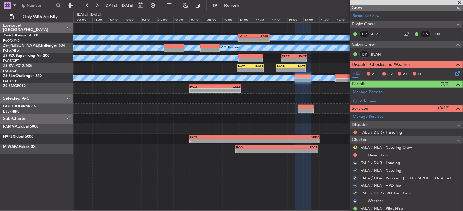
click at [353, 154] on nimbus-traffic-light at bounding box center [355, 155] width 5 height 5
drag, startPoint x: 354, startPoint y: 154, endPoint x: 357, endPoint y: 154, distance: 3.7
click at [357, 154] on button at bounding box center [356, 156] width 4 height 4
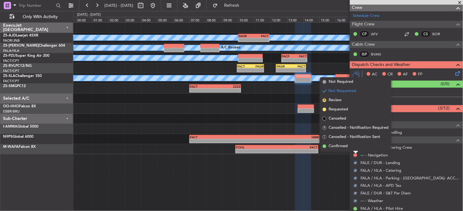
click at [354, 147] on li "Confirmed" at bounding box center [355, 146] width 71 height 9
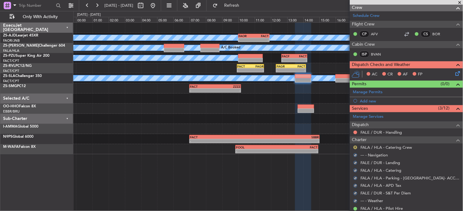
click at [355, 147] on button "R" at bounding box center [356, 148] width 4 height 4
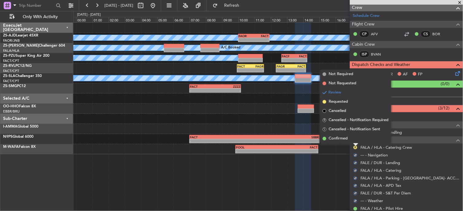
click at [356, 140] on li "Confirmed" at bounding box center [355, 138] width 71 height 9
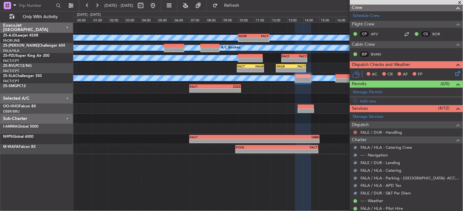
click at [357, 131] on button at bounding box center [356, 133] width 4 height 4
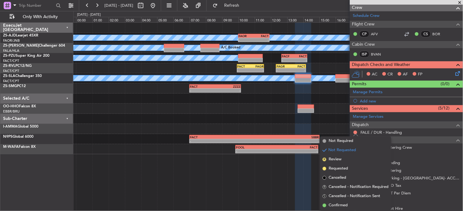
drag, startPoint x: 350, startPoint y: 202, endPoint x: 356, endPoint y: 177, distance: 25.5
click at [350, 203] on li "Confirmed" at bounding box center [355, 205] width 71 height 9
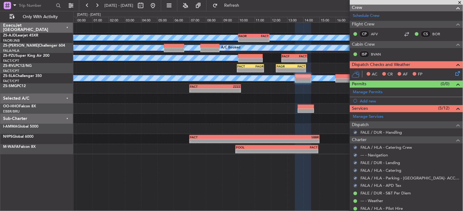
click at [455, 70] on icon at bounding box center [457, 72] width 5 height 5
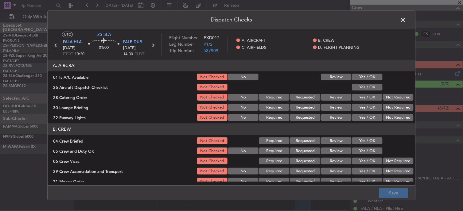
click at [355, 75] on button "Yes / OK" at bounding box center [367, 77] width 30 height 7
click at [355, 87] on button "Yes / OK" at bounding box center [367, 87] width 30 height 7
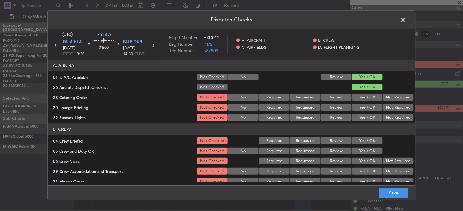
click at [386, 96] on button "Not Required" at bounding box center [398, 97] width 30 height 7
click at [339, 111] on button "Review" at bounding box center [336, 107] width 30 height 7
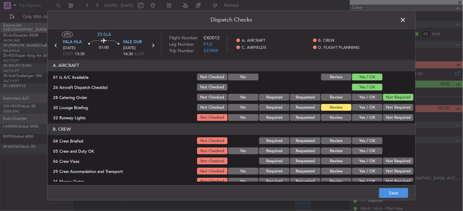
scroll to position [34, 0]
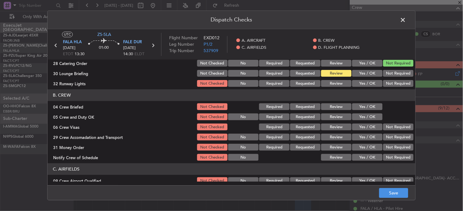
click at [359, 85] on button "Yes / OK" at bounding box center [367, 83] width 30 height 7
click at [331, 106] on button "Review" at bounding box center [336, 107] width 30 height 7
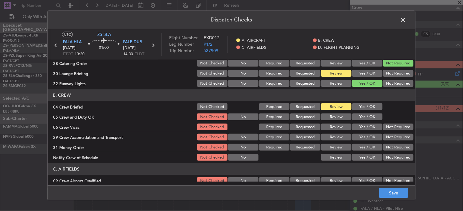
click at [371, 116] on button "Yes / OK" at bounding box center [367, 117] width 30 height 7
click at [384, 125] on button "Not Required" at bounding box center [398, 127] width 30 height 7
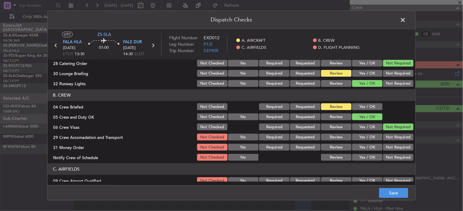
click at [388, 137] on button "Not Required" at bounding box center [398, 137] width 30 height 7
click at [366, 148] on button "Yes / OK" at bounding box center [367, 147] width 30 height 7
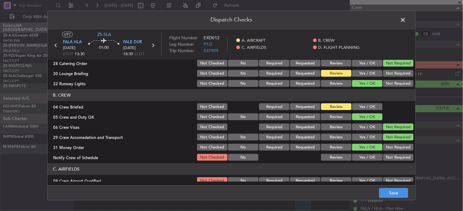
click at [370, 157] on button "Yes / OK" at bounding box center [367, 158] width 30 height 7
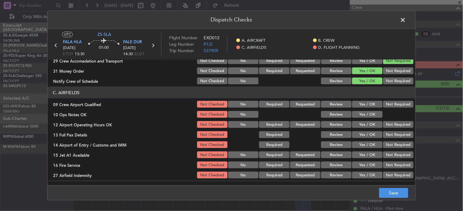
scroll to position [85, 0]
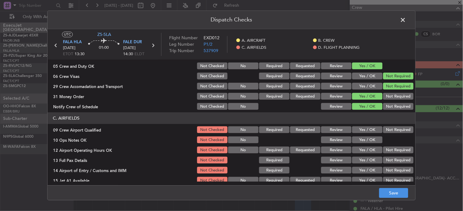
click at [388, 128] on button "Not Required" at bounding box center [398, 130] width 30 height 7
click at [364, 130] on button "Yes / OK" at bounding box center [367, 130] width 30 height 7
click at [368, 143] on button "Yes / OK" at bounding box center [367, 140] width 30 height 7
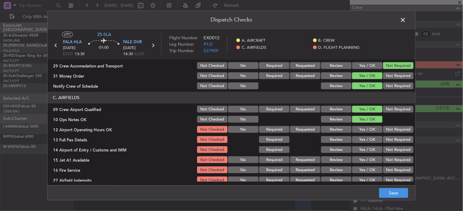
scroll to position [119, 0]
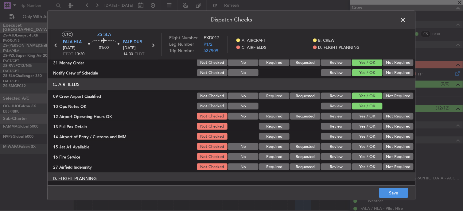
click at [365, 117] on button "Yes / OK" at bounding box center [367, 116] width 30 height 7
click at [365, 123] on button "Yes / OK" at bounding box center [367, 126] width 30 height 7
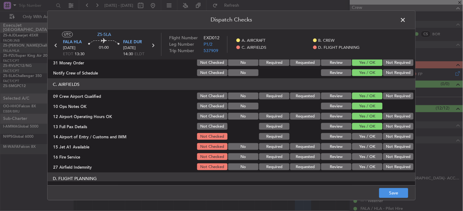
click at [387, 136] on button "Not Required" at bounding box center [398, 136] width 30 height 7
click at [373, 149] on button "Yes / OK" at bounding box center [367, 146] width 30 height 7
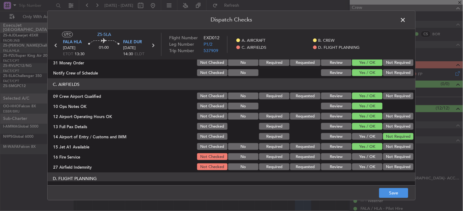
click at [373, 155] on button "Yes / OK" at bounding box center [367, 157] width 30 height 7
click at [385, 165] on button "Not Required" at bounding box center [398, 167] width 30 height 7
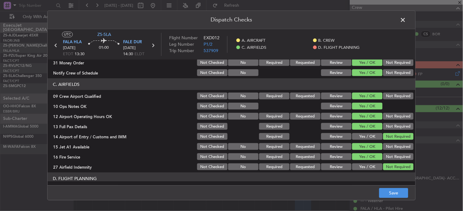
scroll to position [154, 0]
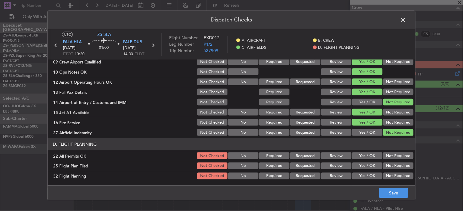
click at [387, 156] on button "Not Required" at bounding box center [398, 156] width 30 height 7
click at [336, 165] on button "Review" at bounding box center [336, 166] width 30 height 7
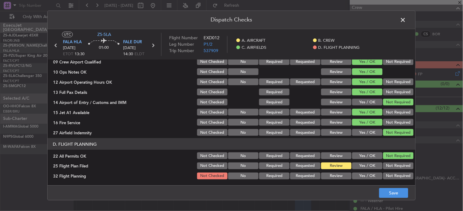
click at [340, 174] on button "Review" at bounding box center [336, 176] width 30 height 7
click at [398, 194] on button "Save" at bounding box center [393, 194] width 29 height 10
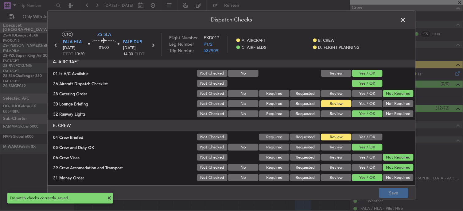
scroll to position [0, 0]
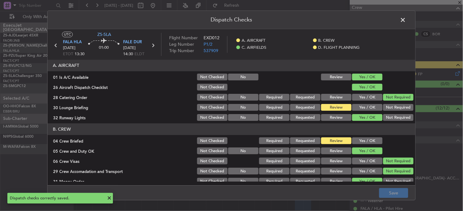
click at [363, 108] on button "Yes / OK" at bounding box center [367, 107] width 30 height 7
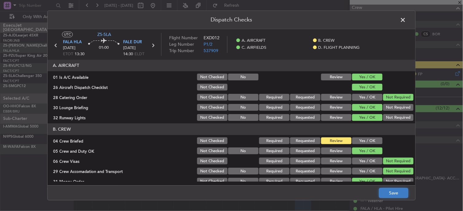
click at [396, 194] on button "Save" at bounding box center [393, 194] width 29 height 10
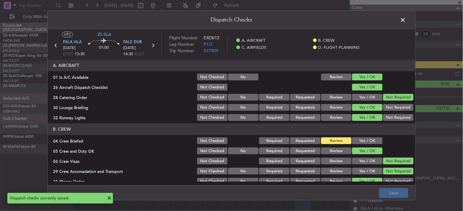
click at [406, 18] on span at bounding box center [406, 21] width 0 height 12
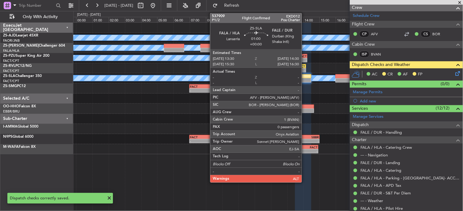
click at [305, 77] on div at bounding box center [303, 76] width 16 height 4
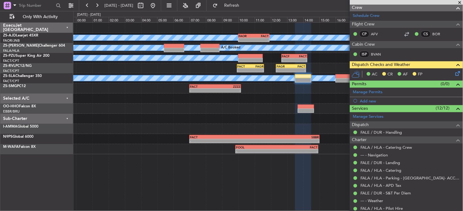
click at [455, 73] on icon at bounding box center [457, 72] width 5 height 5
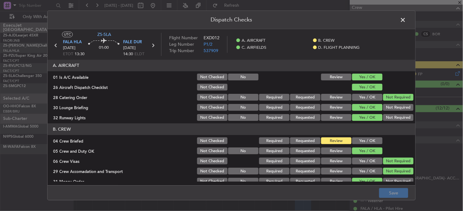
click at [363, 143] on button "Yes / OK" at bounding box center [367, 141] width 30 height 7
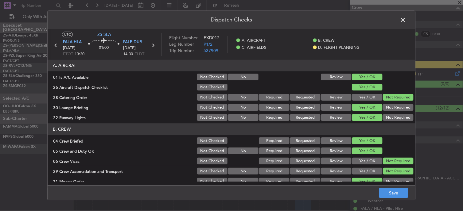
click at [406, 19] on span at bounding box center [406, 21] width 0 height 12
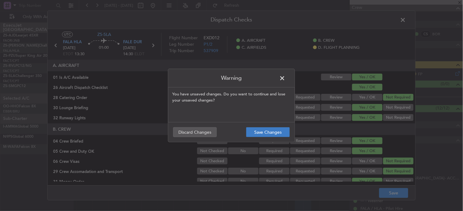
drag, startPoint x: 271, startPoint y: 146, endPoint x: 268, endPoint y: 133, distance: 13.4
click at [271, 146] on div "Warning You have unsaved changes. Do you want to continue and lose your unsaved…" at bounding box center [231, 105] width 463 height 211
click at [267, 128] on button "Save Changes" at bounding box center [268, 132] width 44 height 10
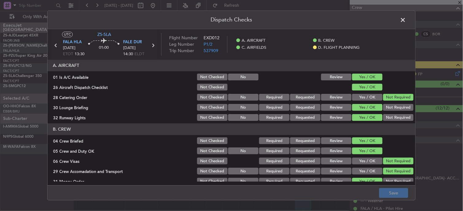
click at [406, 19] on span at bounding box center [406, 21] width 0 height 12
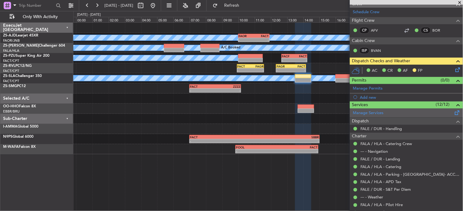
scroll to position [112, 0]
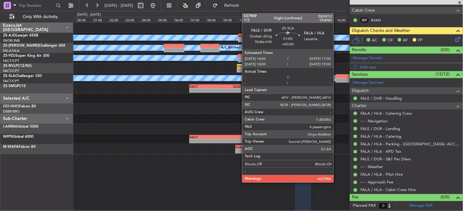
click at [337, 80] on div at bounding box center [344, 80] width 16 height 4
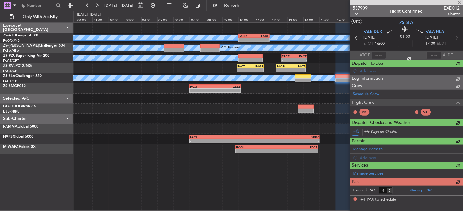
scroll to position [0, 0]
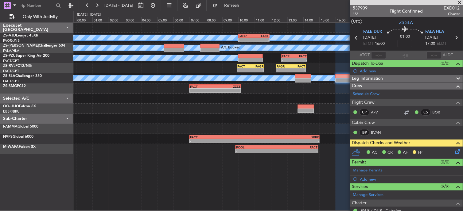
click at [461, 2] on span at bounding box center [460, 3] width 6 height 6
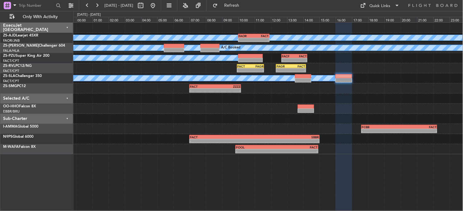
type input "0"
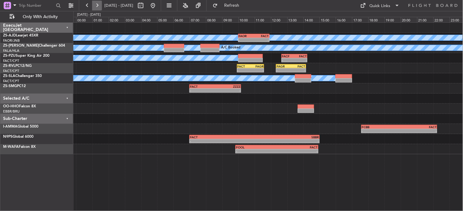
click at [98, 5] on button at bounding box center [97, 6] width 10 height 10
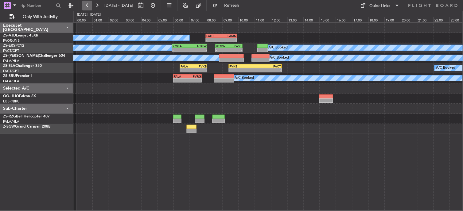
click at [88, 5] on button at bounding box center [87, 6] width 10 height 10
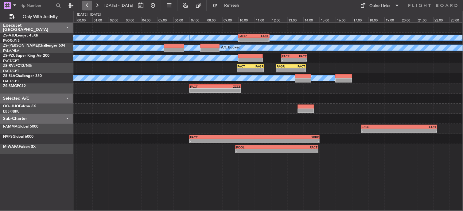
click at [88, 8] on button at bounding box center [87, 6] width 10 height 10
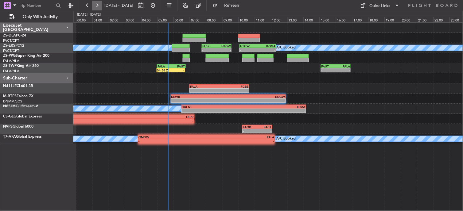
click at [99, 10] on button at bounding box center [97, 6] width 10 height 10
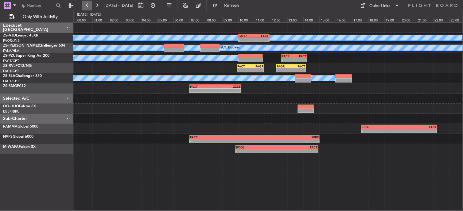
click at [86, 5] on button at bounding box center [87, 6] width 10 height 10
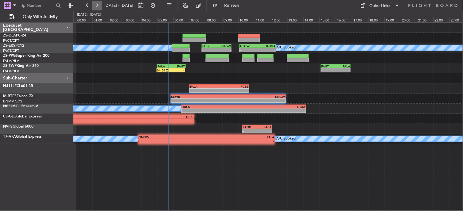
click at [101, 7] on button at bounding box center [97, 6] width 10 height 10
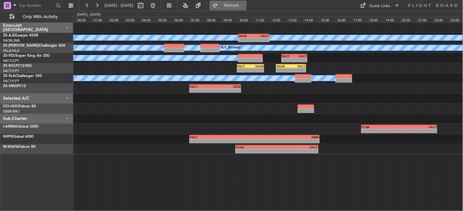
click at [245, 5] on span "Refresh" at bounding box center [232, 5] width 26 height 4
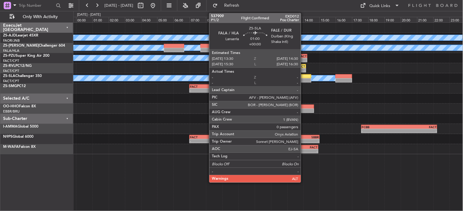
click at [304, 79] on div at bounding box center [303, 80] width 16 height 4
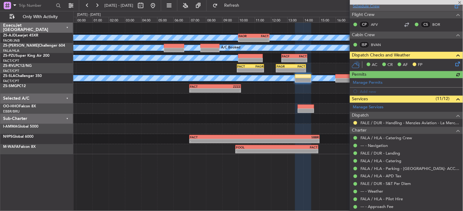
scroll to position [112, 0]
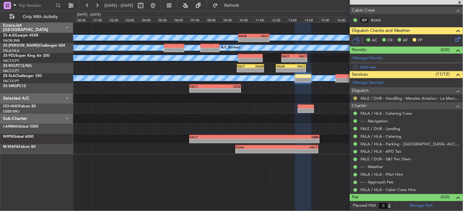
click at [356, 99] on button at bounding box center [356, 99] width 4 height 4
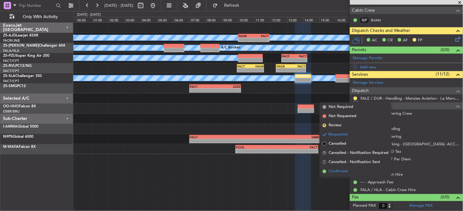
click at [334, 168] on li "Confirmed" at bounding box center [355, 171] width 71 height 9
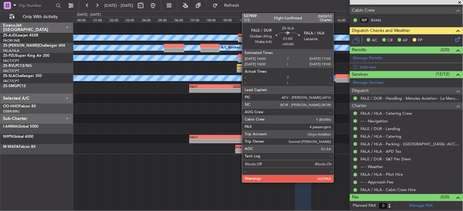
click at [337, 77] on div at bounding box center [344, 76] width 16 height 4
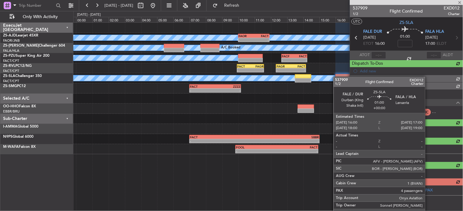
scroll to position [0, 0]
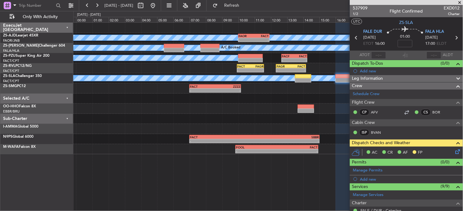
click at [462, 1] on span at bounding box center [460, 3] width 6 height 6
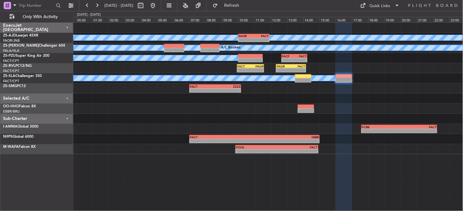
type input "0"
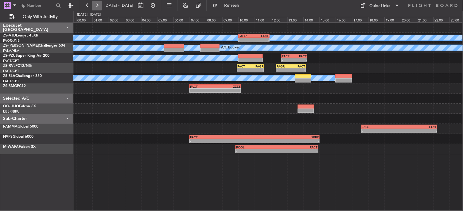
click at [101, 8] on button at bounding box center [97, 6] width 10 height 10
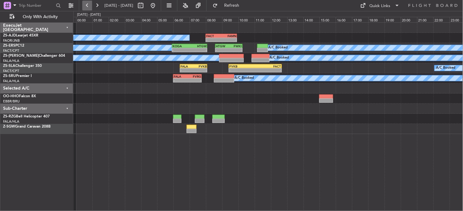
click at [85, 7] on button at bounding box center [87, 6] width 10 height 10
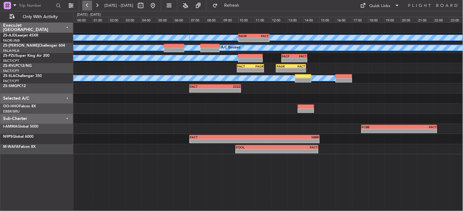
click at [92, 4] on button at bounding box center [87, 6] width 10 height 10
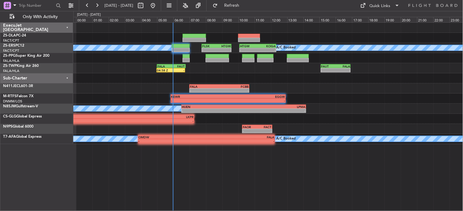
click at [102, 5] on span "[DATE] - [DATE]" at bounding box center [119, 6] width 34 height 10
click at [100, 6] on button at bounding box center [97, 6] width 10 height 10
click at [99, 6] on button at bounding box center [97, 6] width 10 height 10
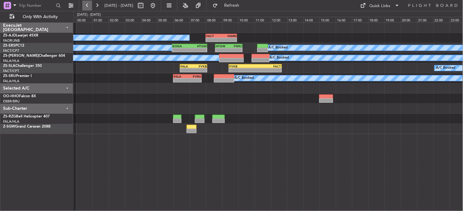
click at [82, 8] on button at bounding box center [87, 6] width 10 height 10
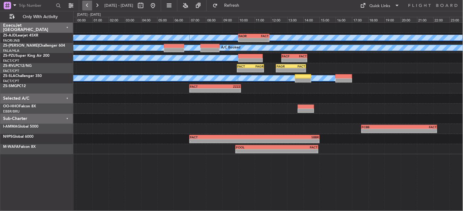
click at [82, 8] on button at bounding box center [87, 6] width 10 height 10
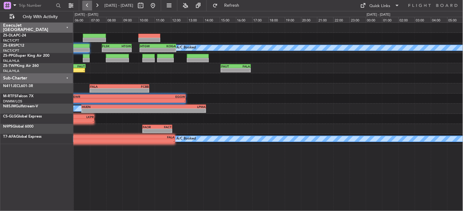
click at [82, 8] on button at bounding box center [87, 6] width 10 height 10
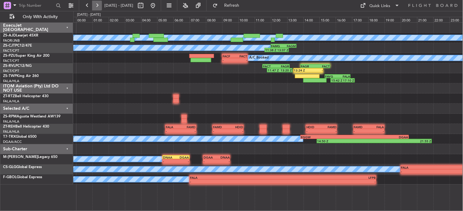
click at [97, 4] on button at bounding box center [97, 6] width 10 height 10
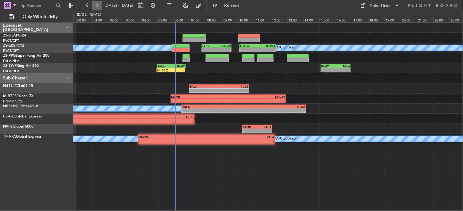
click at [92, 7] on button at bounding box center [97, 6] width 10 height 10
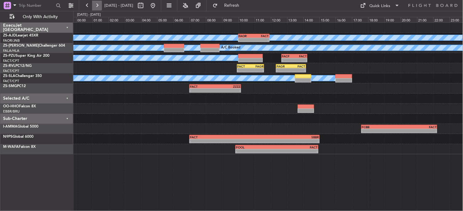
click at [94, 6] on button at bounding box center [97, 6] width 10 height 10
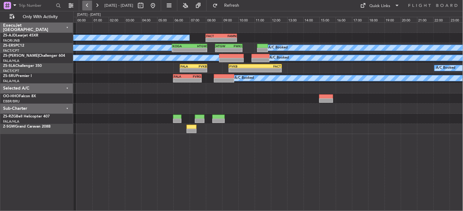
click at [84, 5] on button at bounding box center [87, 6] width 10 height 10
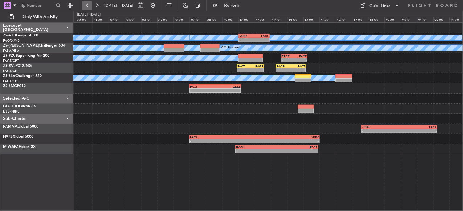
click at [84, 5] on button at bounding box center [87, 6] width 10 height 10
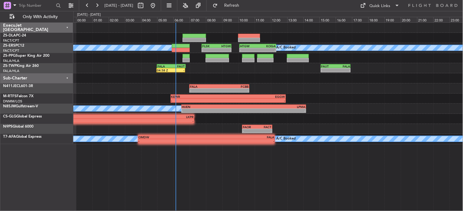
click at [241, 71] on div "- - FAUT 15:05 Z FALA 16:55 Z FALA 05:00 Z FAUT 06:45 Z 04:58 Z -" at bounding box center [268, 68] width 390 height 10
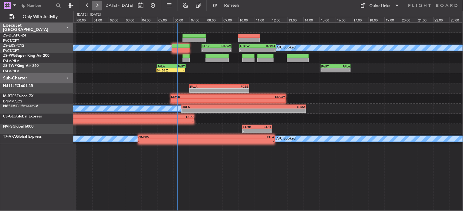
click at [96, 6] on button at bounding box center [97, 6] width 10 height 10
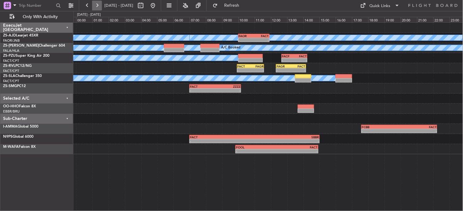
click at [96, 6] on button at bounding box center [97, 6] width 10 height 10
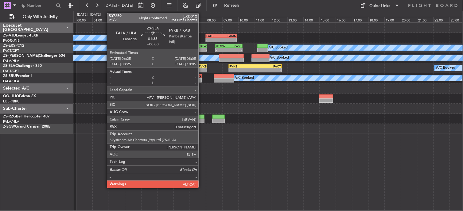
click at [202, 65] on div "FVKB" at bounding box center [200, 67] width 13 height 4
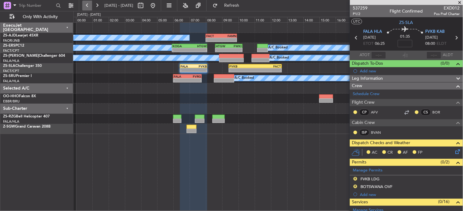
click at [89, 4] on button at bounding box center [87, 6] width 10 height 10
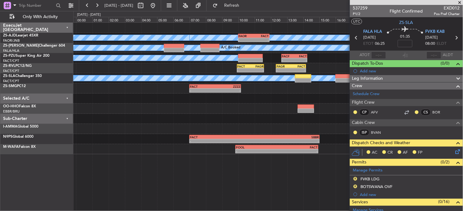
click at [102, 2] on span "[DATE] - [DATE]" at bounding box center [119, 6] width 34 height 10
click at [96, 6] on button at bounding box center [97, 6] width 10 height 10
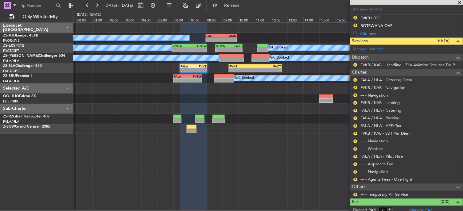
scroll to position [166, 0]
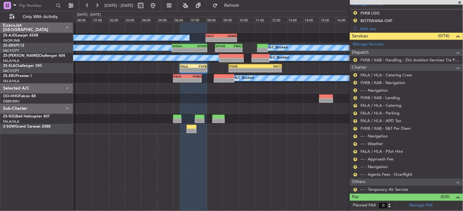
click at [357, 188] on nimbus-traffic-light "R" at bounding box center [355, 190] width 5 height 5
click at [356, 190] on button "R" at bounding box center [356, 190] width 4 height 4
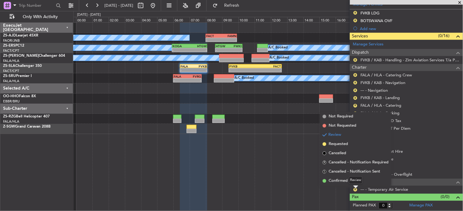
click at [352, 180] on div "Review" at bounding box center [356, 181] width 14 height 8
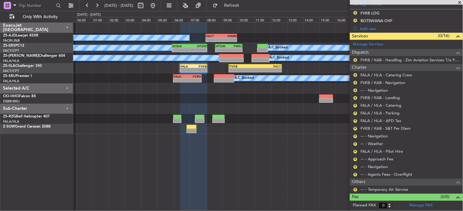
click at [355, 188] on mat-tooltip-component "Review" at bounding box center [356, 180] width 22 height 16
click at [356, 191] on button "R" at bounding box center [356, 190] width 4 height 4
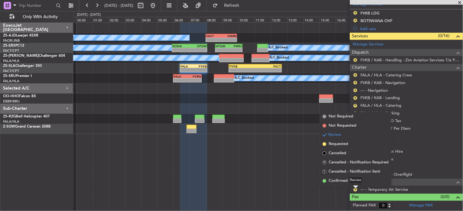
click at [355, 183] on div "Review" at bounding box center [356, 181] width 14 height 8
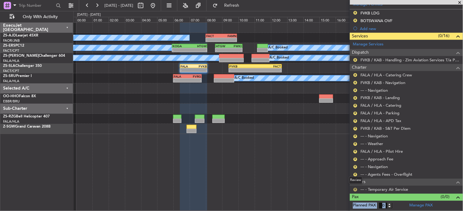
click at [358, 192] on nimbus-traffic-light "R" at bounding box center [355, 190] width 5 height 5
click at [357, 191] on button "R" at bounding box center [356, 190] width 4 height 4
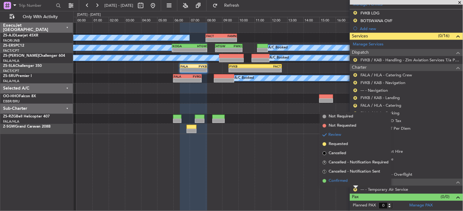
click at [348, 182] on li "Confirmed" at bounding box center [355, 181] width 71 height 9
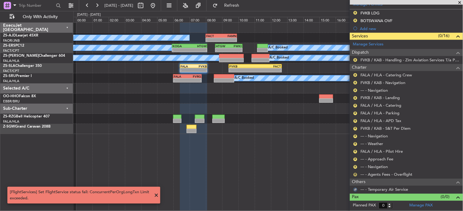
click at [357, 174] on button "R" at bounding box center [356, 175] width 4 height 4
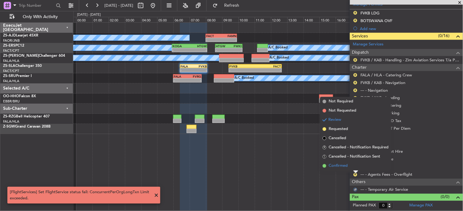
click at [355, 166] on li "Confirmed" at bounding box center [355, 166] width 71 height 9
click at [355, 166] on button "R" at bounding box center [356, 168] width 4 height 4
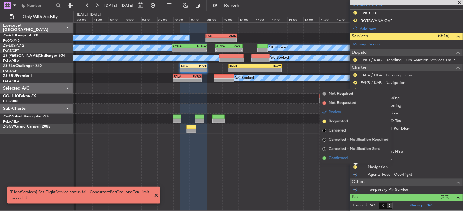
click at [355, 162] on li "Confirmed" at bounding box center [355, 158] width 71 height 9
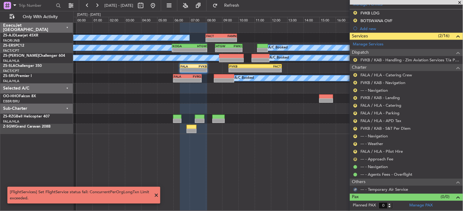
click at [357, 159] on button "R" at bounding box center [356, 160] width 4 height 4
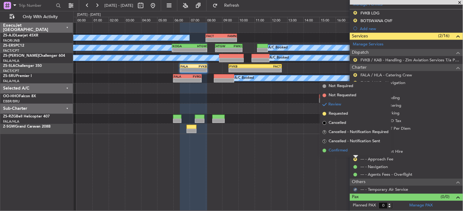
click at [355, 151] on li "Confirmed" at bounding box center [355, 150] width 71 height 9
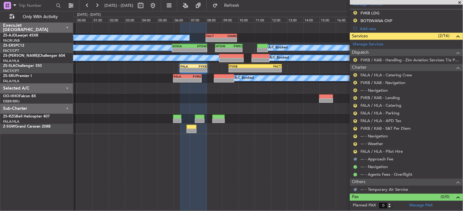
click at [355, 151] on button "R" at bounding box center [356, 152] width 4 height 4
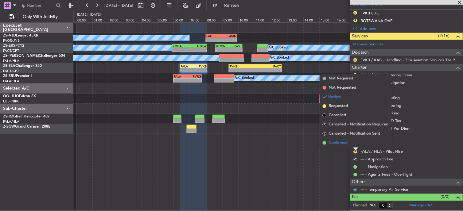
click at [355, 142] on li "Confirmed" at bounding box center [355, 143] width 71 height 9
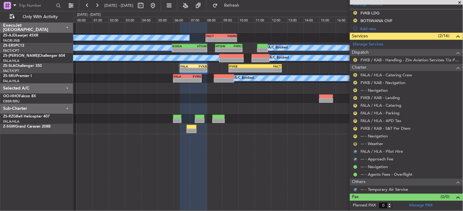
click at [357, 144] on button "R" at bounding box center [356, 145] width 4 height 4
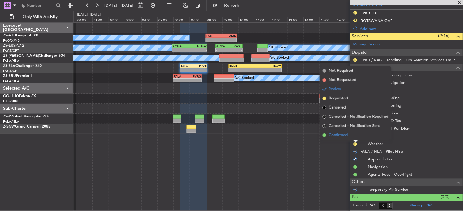
click at [358, 133] on li "Confirmed" at bounding box center [355, 135] width 71 height 9
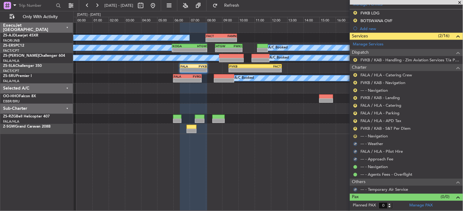
click at [356, 136] on button "R" at bounding box center [356, 137] width 4 height 4
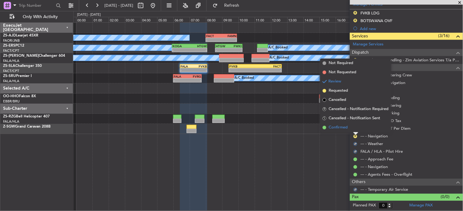
click at [355, 130] on li "Confirmed" at bounding box center [355, 127] width 71 height 9
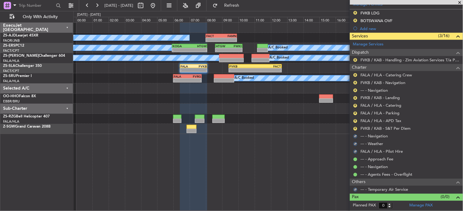
click at [355, 130] on button "R" at bounding box center [356, 129] width 4 height 4
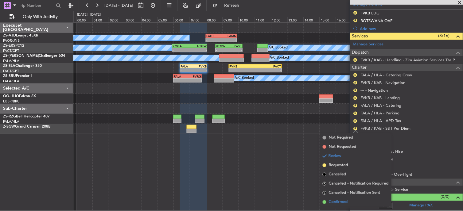
click at [332, 203] on span "Confirmed" at bounding box center [338, 202] width 19 height 6
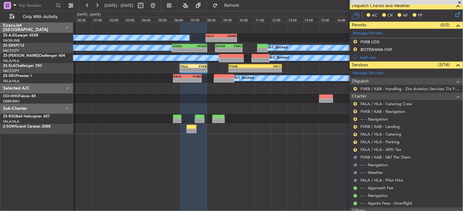
scroll to position [98, 0]
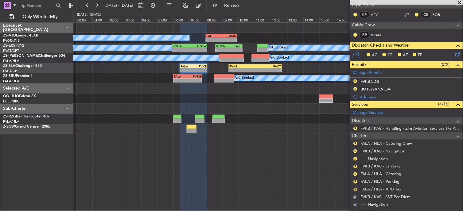
click at [355, 189] on button "R" at bounding box center [356, 190] width 4 height 4
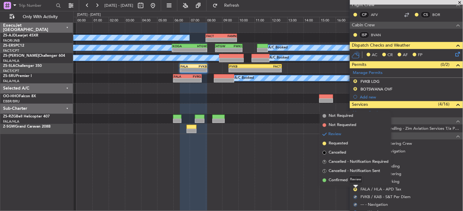
click at [356, 178] on div "Review" at bounding box center [356, 180] width 14 height 8
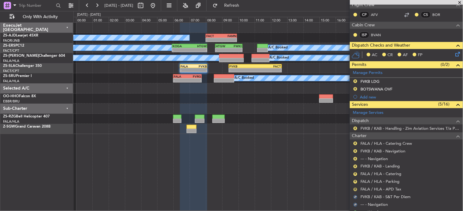
click at [357, 189] on button "R" at bounding box center [356, 190] width 4 height 4
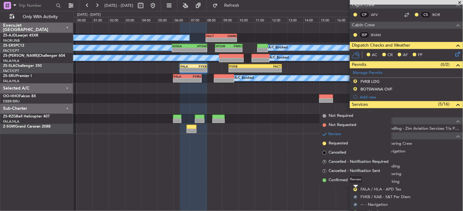
click at [355, 183] on div "Review" at bounding box center [356, 180] width 14 height 8
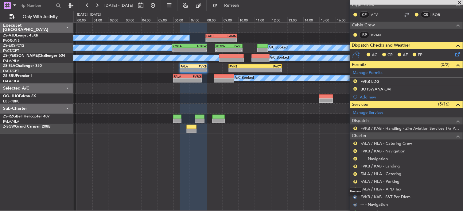
click at [357, 188] on mat-tooltip-component "Review" at bounding box center [356, 192] width 22 height 16
click at [356, 189] on button "R" at bounding box center [356, 190] width 4 height 4
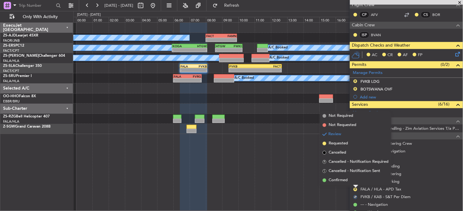
click at [351, 182] on li "Confirmed" at bounding box center [355, 180] width 71 height 9
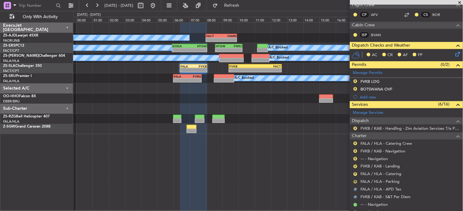
click at [355, 182] on button "R" at bounding box center [356, 182] width 4 height 4
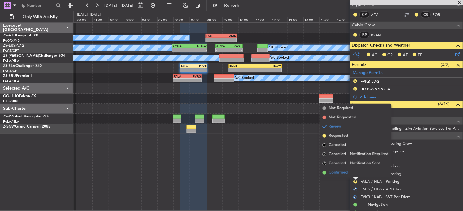
click at [355, 172] on li "Confirmed" at bounding box center [355, 172] width 71 height 9
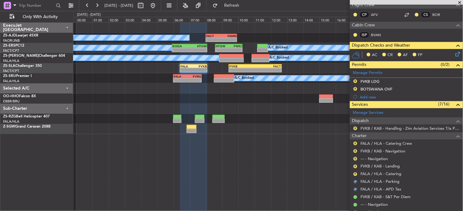
click at [355, 173] on button "R" at bounding box center [356, 175] width 4 height 4
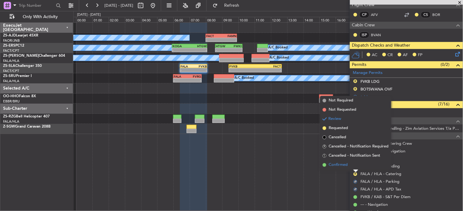
click at [355, 167] on li "Confirmed" at bounding box center [355, 165] width 71 height 9
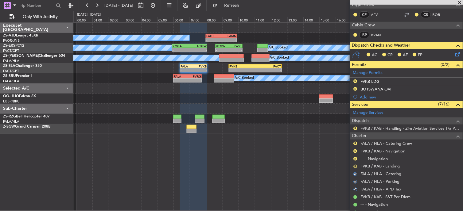
click at [356, 167] on button "R" at bounding box center [356, 167] width 4 height 4
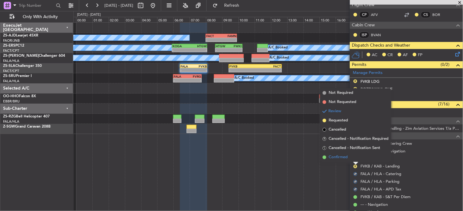
click at [356, 158] on li "Confirmed" at bounding box center [355, 157] width 71 height 9
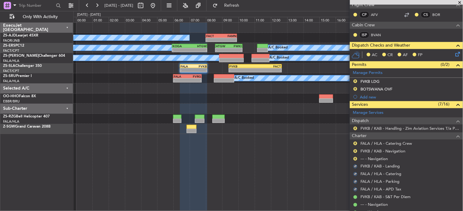
click at [356, 158] on button "R" at bounding box center [356, 159] width 4 height 4
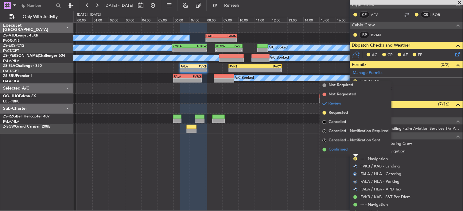
click at [351, 151] on li "Confirmed" at bounding box center [355, 149] width 71 height 9
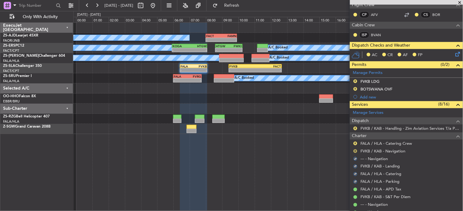
click at [356, 152] on button "R" at bounding box center [356, 152] width 4 height 4
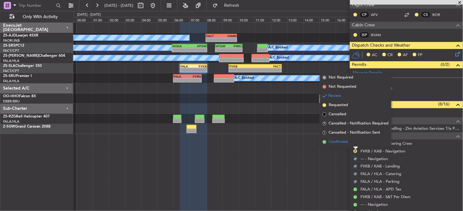
click at [353, 140] on li "Confirmed" at bounding box center [355, 142] width 71 height 9
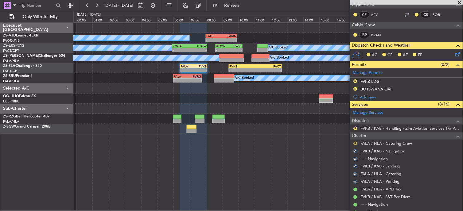
click at [355, 143] on button "R" at bounding box center [356, 144] width 4 height 4
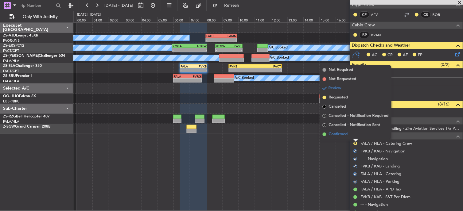
click at [354, 135] on li "Confirmed" at bounding box center [355, 134] width 71 height 9
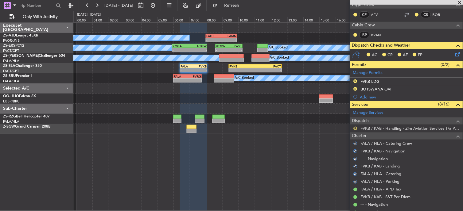
click at [355, 127] on button "R" at bounding box center [356, 129] width 4 height 4
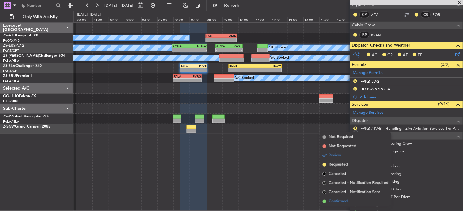
click at [325, 202] on span at bounding box center [325, 202] width 4 height 4
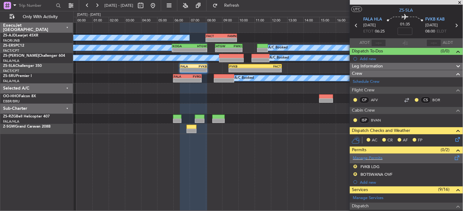
scroll to position [0, 0]
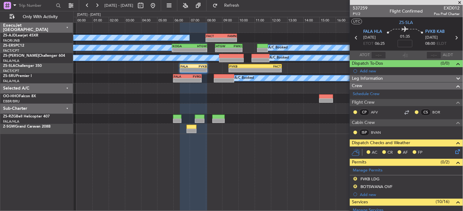
click at [455, 153] on icon at bounding box center [457, 150] width 5 height 5
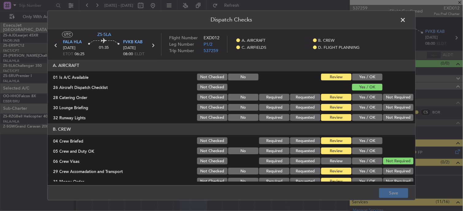
click at [363, 76] on button "Yes / OK" at bounding box center [367, 77] width 30 height 7
click at [391, 98] on button "Not Required" at bounding box center [398, 97] width 30 height 7
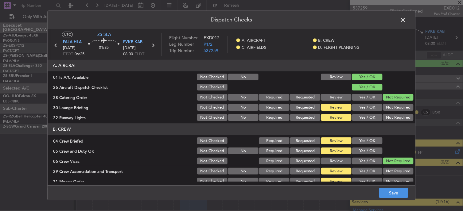
click at [366, 107] on button "Yes / OK" at bounding box center [367, 107] width 30 height 7
click at [368, 120] on button "Yes / OK" at bounding box center [367, 118] width 30 height 7
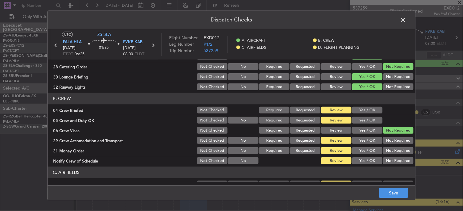
scroll to position [34, 0]
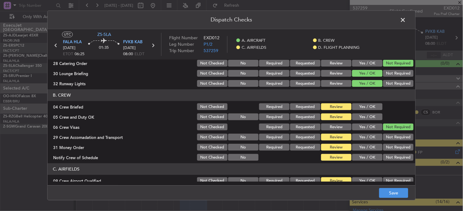
click at [360, 117] on button "Yes / OK" at bounding box center [367, 117] width 30 height 7
click at [365, 147] on button "Yes / OK" at bounding box center [367, 147] width 30 height 7
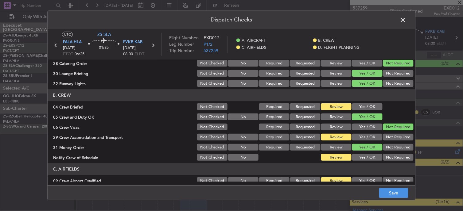
click at [365, 156] on button "Yes / OK" at bounding box center [367, 158] width 30 height 7
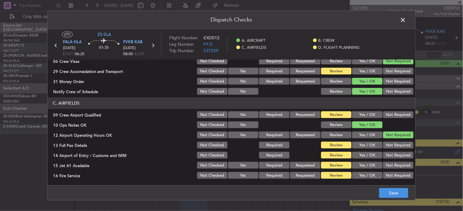
scroll to position [102, 0]
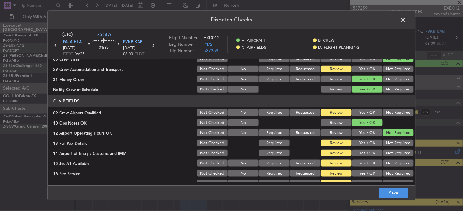
click at [359, 114] on button "Yes / OK" at bounding box center [367, 113] width 30 height 7
click at [357, 140] on button "Yes / OK" at bounding box center [367, 143] width 30 height 7
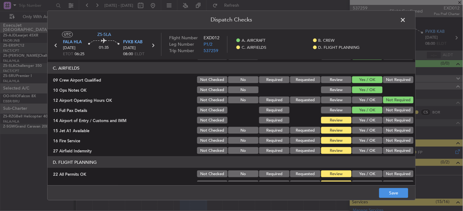
scroll to position [136, 0]
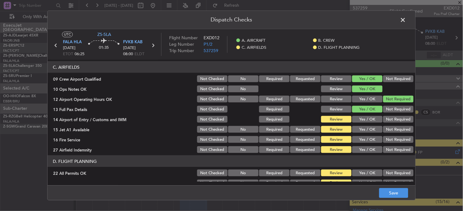
click at [361, 118] on button "Yes / OK" at bounding box center [367, 119] width 30 height 7
click at [361, 128] on button "Yes / OK" at bounding box center [367, 129] width 30 height 7
click at [363, 133] on div "Yes / OK" at bounding box center [366, 129] width 31 height 9
click at [374, 141] on button "Yes / OK" at bounding box center [367, 139] width 30 height 7
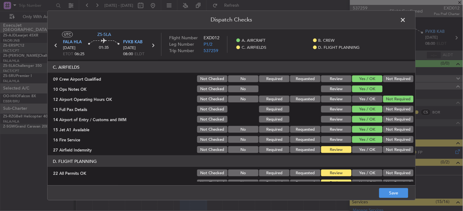
click at [382, 146] on div "Not Required" at bounding box center [397, 150] width 31 height 9
click at [383, 148] on button "Not Required" at bounding box center [398, 150] width 30 height 7
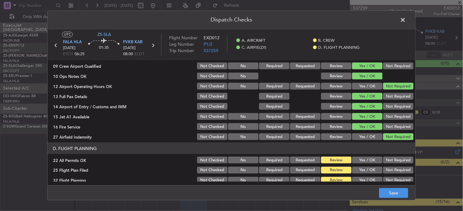
scroll to position [154, 0]
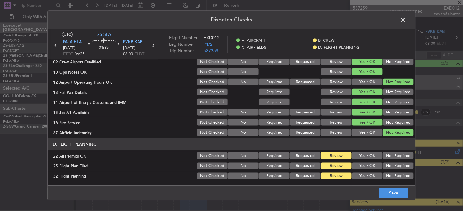
click at [386, 157] on button "Not Required" at bounding box center [398, 156] width 30 height 7
drag, startPoint x: 386, startPoint y: 191, endPoint x: 383, endPoint y: 198, distance: 7.1
click at [386, 194] on button "Save" at bounding box center [393, 194] width 29 height 10
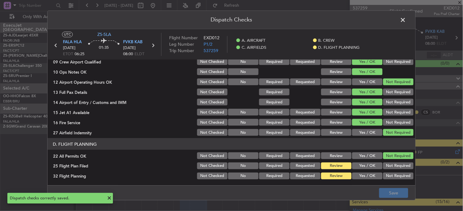
click at [406, 21] on span at bounding box center [406, 21] width 0 height 12
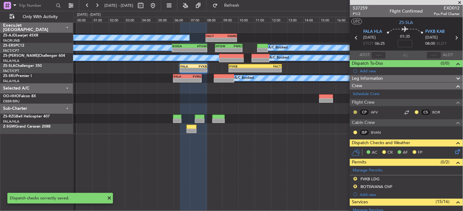
click at [355, 112] on button at bounding box center [356, 113] width 4 height 4
drag, startPoint x: 357, startPoint y: 128, endPoint x: 376, endPoint y: 122, distance: 20.4
click at [357, 128] on span "Acknowledged" at bounding box center [357, 130] width 27 height 6
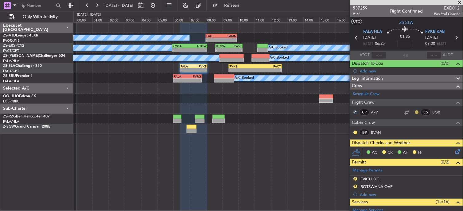
click at [415, 112] on button at bounding box center [417, 113] width 4 height 4
click at [358, 130] on nimbus-traffic-light at bounding box center [355, 132] width 5 height 5
click at [356, 132] on button at bounding box center [356, 133] width 4 height 4
click at [348, 154] on span "Acknowledged" at bounding box center [357, 151] width 27 height 6
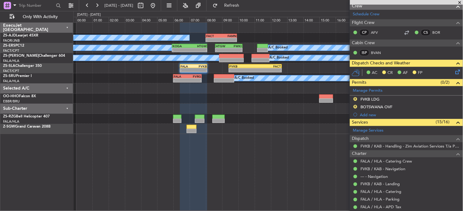
scroll to position [68, 0]
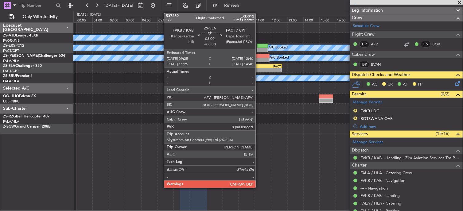
click at [259, 69] on div "-" at bounding box center [268, 71] width 26 height 4
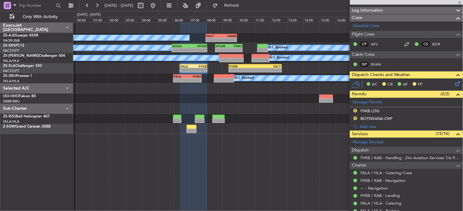
type input "8"
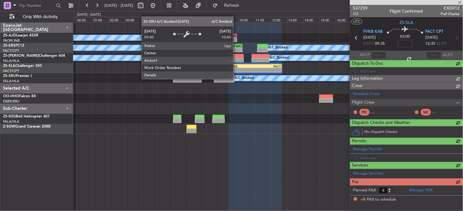
scroll to position [0, 0]
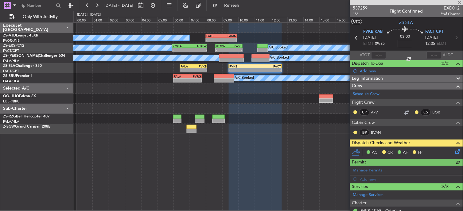
click at [358, 110] on nimbus-traffic-light at bounding box center [355, 112] width 5 height 5
click at [355, 113] on button at bounding box center [356, 113] width 4 height 4
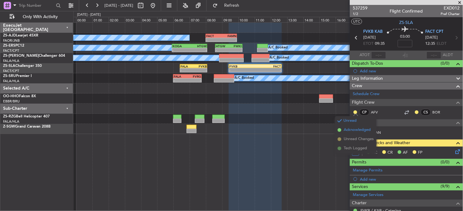
click at [357, 129] on span "Acknowledged" at bounding box center [357, 130] width 27 height 6
click at [357, 131] on button at bounding box center [356, 133] width 4 height 4
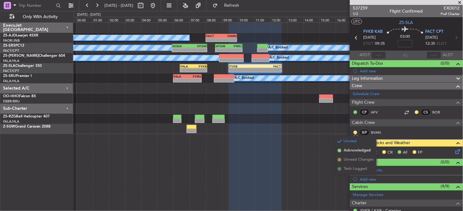
drag, startPoint x: 348, startPoint y: 151, endPoint x: 354, endPoint y: 147, distance: 7.5
click at [348, 152] on span "Acknowledged" at bounding box center [357, 151] width 27 height 6
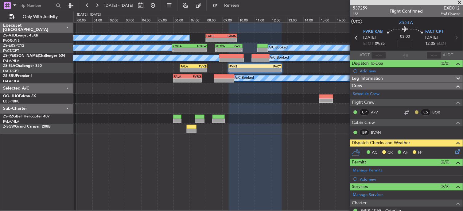
click at [415, 111] on button at bounding box center [417, 113] width 4 height 4
click at [411, 131] on span "Acknowledged" at bounding box center [413, 130] width 27 height 6
click at [455, 151] on icon at bounding box center [457, 150] width 5 height 5
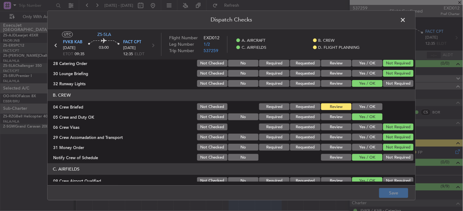
click at [368, 109] on button "Yes / OK" at bounding box center [367, 107] width 30 height 7
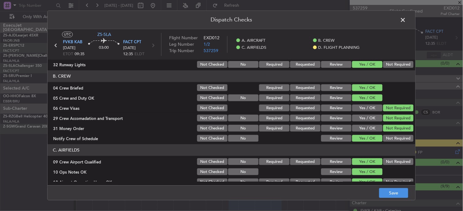
scroll to position [68, 0]
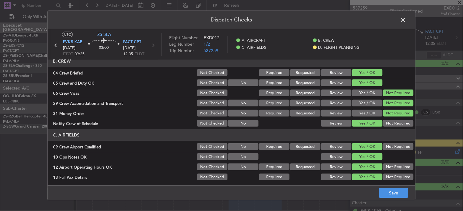
click at [385, 123] on button "Not Required" at bounding box center [398, 123] width 30 height 7
drag, startPoint x: 388, startPoint y: 142, endPoint x: 389, endPoint y: 146, distance: 4.4
click at [388, 142] on section "C. AIRFIELDS 09 Crew Airport Qualified Not Checked No Required Requested Review…" at bounding box center [232, 176] width 368 height 93
click at [389, 146] on button "Not Required" at bounding box center [398, 147] width 30 height 7
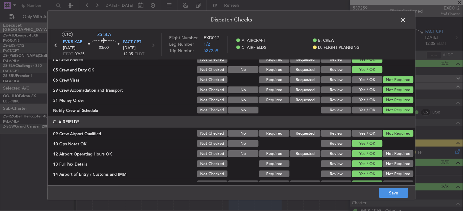
scroll to position [102, 0]
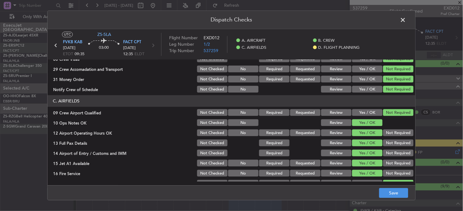
click at [390, 133] on button "Not Required" at bounding box center [398, 133] width 30 height 7
click at [394, 146] on button "Not Required" at bounding box center [398, 143] width 30 height 7
click at [394, 147] on div "Not Required" at bounding box center [397, 143] width 31 height 9
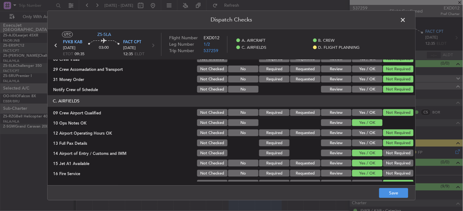
click at [395, 150] on button "Not Required" at bounding box center [398, 153] width 30 height 7
drag, startPoint x: 395, startPoint y: 150, endPoint x: 396, endPoint y: 155, distance: 5.9
click at [396, 151] on button "Not Required" at bounding box center [398, 153] width 30 height 7
click at [397, 162] on section "C. AIRFIELDS 09 Crew Airport Qualified Not Checked No Required Requested Review…" at bounding box center [232, 142] width 368 height 93
drag, startPoint x: 397, startPoint y: 163, endPoint x: 398, endPoint y: 168, distance: 5.0
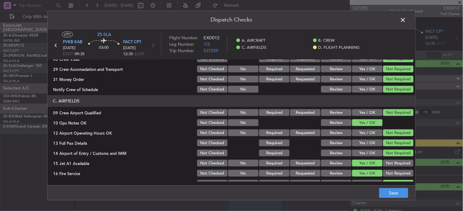
click at [398, 165] on button "Not Required" at bounding box center [398, 163] width 30 height 7
click at [398, 168] on section "C. AIRFIELDS 09 Crew Airport Qualified Not Checked No Required Requested Review…" at bounding box center [232, 142] width 368 height 93
click at [398, 170] on div "Not Required" at bounding box center [397, 174] width 31 height 9
drag, startPoint x: 398, startPoint y: 170, endPoint x: 398, endPoint y: 174, distance: 4.3
click at [398, 174] on button "Not Required" at bounding box center [398, 174] width 30 height 7
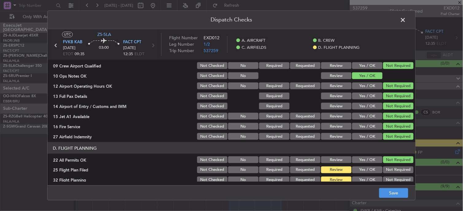
scroll to position [154, 0]
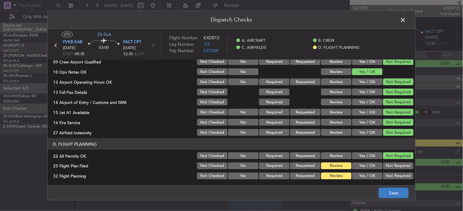
click at [392, 197] on button "Save" at bounding box center [393, 194] width 29 height 10
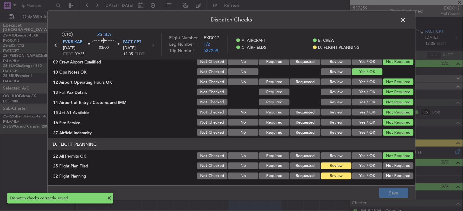
click at [406, 22] on span at bounding box center [406, 21] width 0 height 12
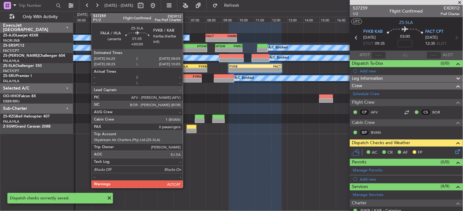
click at [186, 68] on div "06:25 Z" at bounding box center [187, 70] width 13 height 4
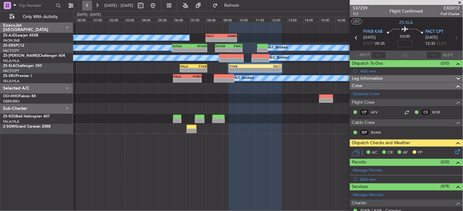
click at [89, 8] on button at bounding box center [87, 6] width 10 height 10
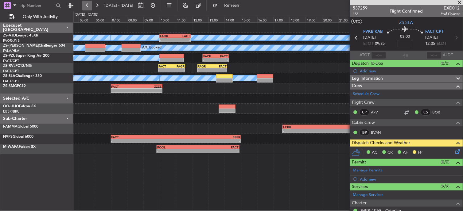
click at [89, 8] on button at bounding box center [87, 6] width 10 height 10
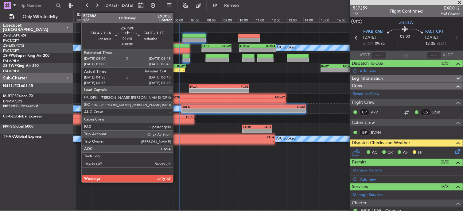
click at [177, 68] on div "FAUT 06:45 Z" at bounding box center [178, 67] width 14 height 4
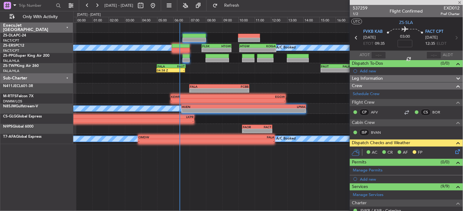
type input "04:58"
type input "2"
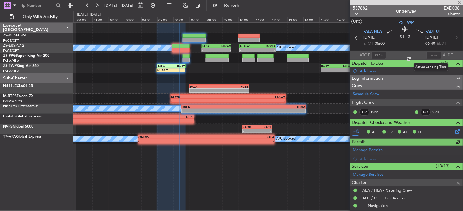
click at [435, 54] on div at bounding box center [434, 55] width 15 height 7
click at [432, 55] on input "text" at bounding box center [434, 55] width 15 height 7
type input "06:17"
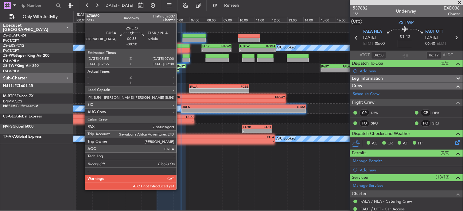
click at [180, 47] on div at bounding box center [181, 46] width 18 height 4
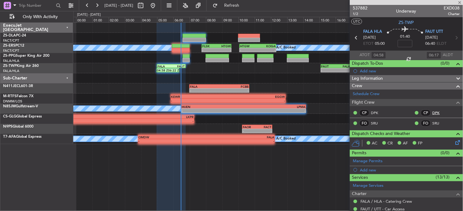
type input "-00:10"
type input "7"
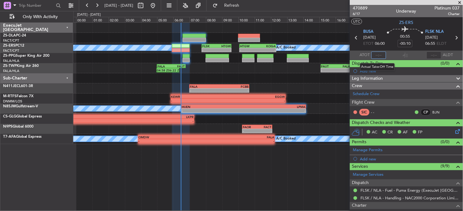
click at [375, 56] on input "text" at bounding box center [379, 55] width 15 height 7
type input "06:00"
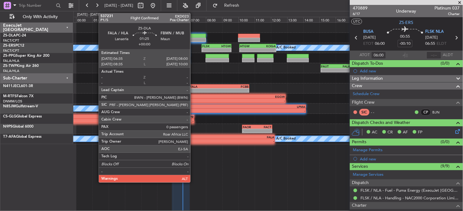
click at [194, 38] on div at bounding box center [194, 40] width 23 height 4
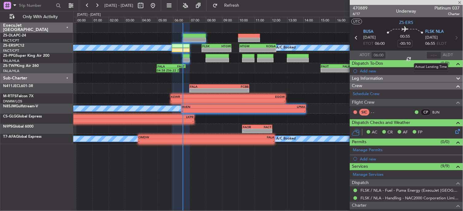
click at [430, 55] on div at bounding box center [434, 55] width 15 height 7
type input "0"
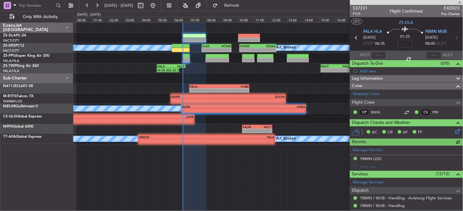
click at [436, 53] on div at bounding box center [434, 55] width 15 height 7
click at [433, 54] on div at bounding box center [434, 55] width 15 height 7
click at [428, 54] on div at bounding box center [434, 55] width 15 height 7
click at [430, 55] on div at bounding box center [434, 55] width 15 height 7
click at [379, 55] on div "Estimated Take-Off Time" at bounding box center [379, 55] width 41 height 8
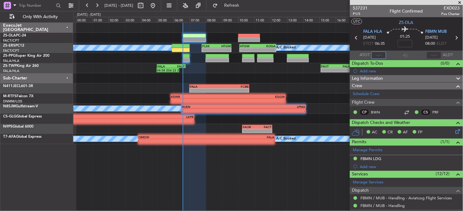
click at [375, 57] on input "text" at bounding box center [379, 55] width 15 height 7
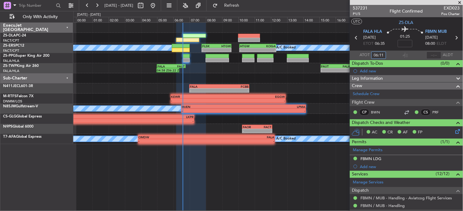
type input "06:11"
click at [96, 8] on button at bounding box center [97, 6] width 10 height 10
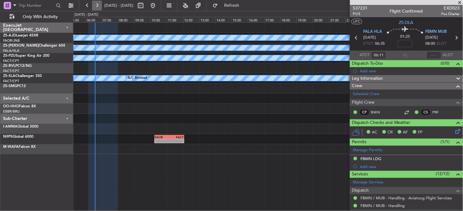
click at [96, 8] on button at bounding box center [97, 6] width 10 height 10
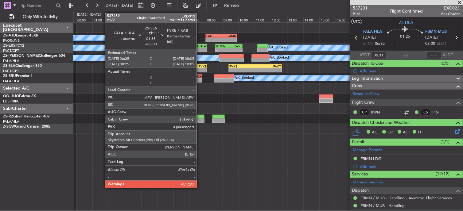
click at [200, 69] on div "-" at bounding box center [200, 71] width 13 height 4
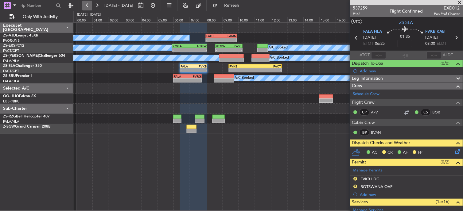
click at [87, 7] on button at bounding box center [87, 6] width 10 height 10
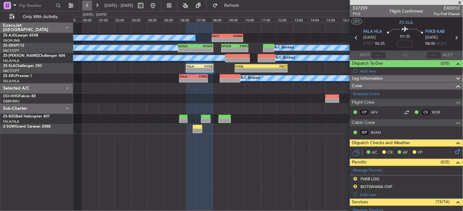
click at [87, 7] on button at bounding box center [87, 6] width 10 height 10
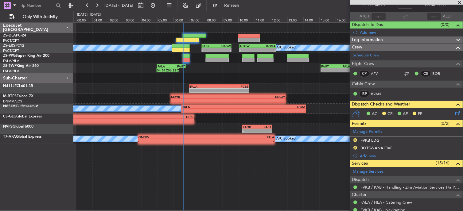
scroll to position [68, 0]
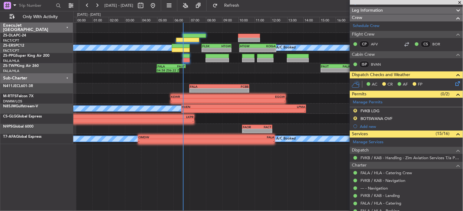
click at [455, 83] on icon at bounding box center [457, 82] width 5 height 5
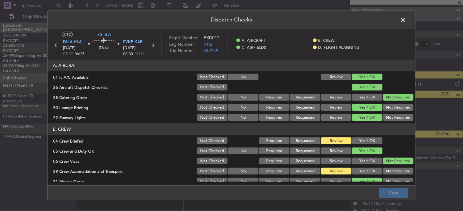
click at [363, 139] on button "Yes / OK" at bounding box center [367, 141] width 30 height 7
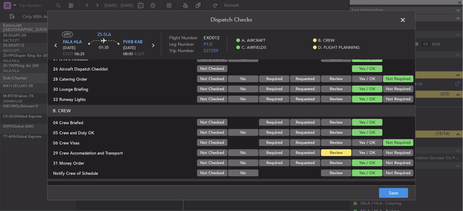
scroll to position [34, 0]
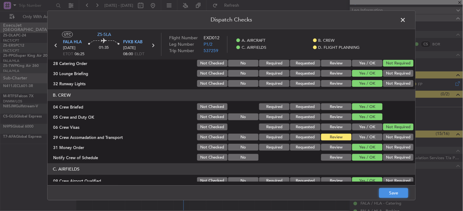
click at [390, 196] on button "Save" at bounding box center [393, 194] width 29 height 10
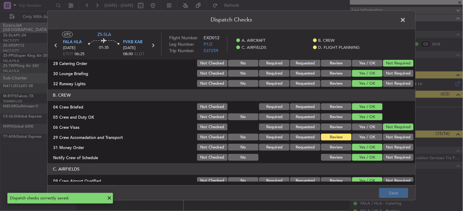
click at [406, 18] on span at bounding box center [406, 21] width 0 height 12
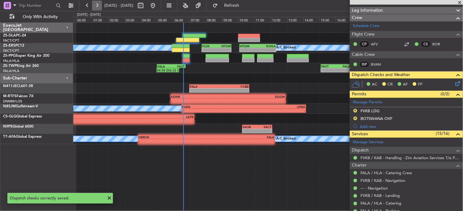
click at [95, 7] on button at bounding box center [97, 6] width 10 height 10
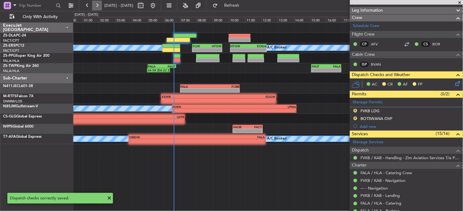
click at [95, 7] on button at bounding box center [97, 6] width 10 height 10
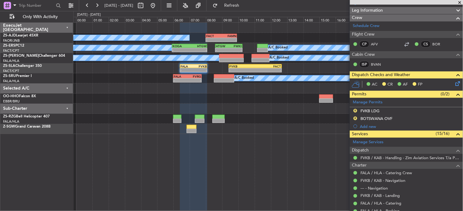
click at [457, 81] on div "AC CR AF FP" at bounding box center [406, 85] width 113 height 12
click at [456, 81] on icon at bounding box center [457, 82] width 5 height 5
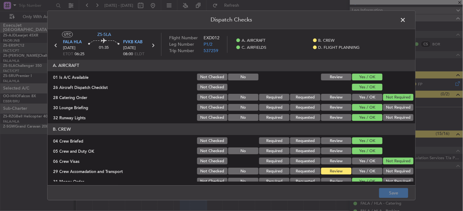
click at [396, 174] on button "Not Required" at bounding box center [398, 171] width 30 height 7
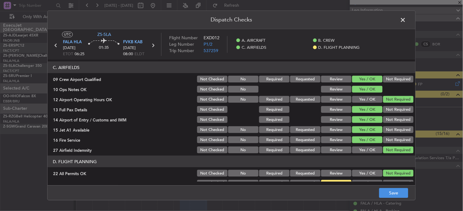
scroll to position [154, 0]
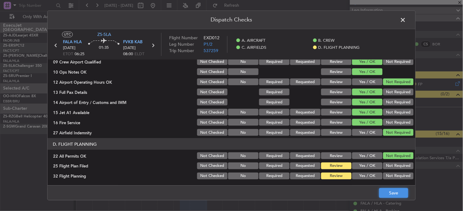
click at [389, 192] on button "Save" at bounding box center [393, 194] width 29 height 10
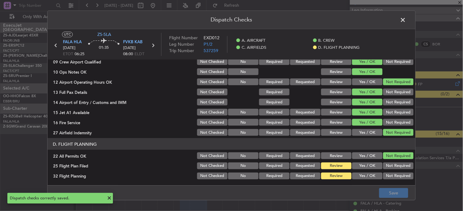
click at [406, 18] on span at bounding box center [406, 21] width 0 height 12
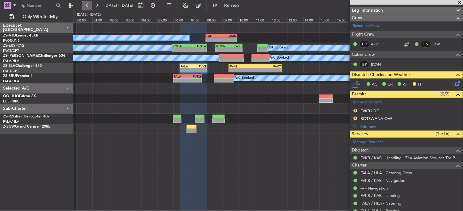
click at [88, 6] on button at bounding box center [87, 6] width 10 height 10
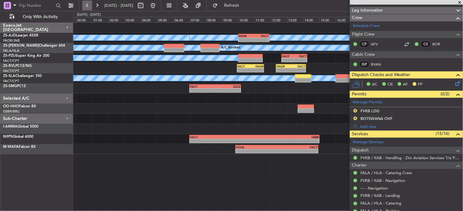
click at [88, 6] on button at bounding box center [87, 6] width 10 height 10
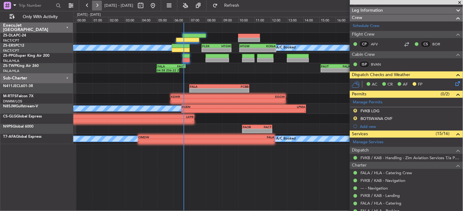
click at [97, 5] on button at bounding box center [97, 6] width 10 height 10
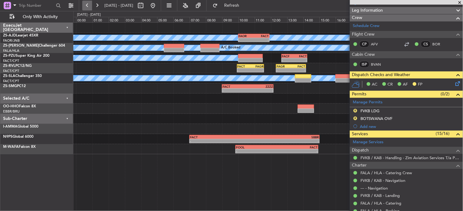
click at [87, 4] on button at bounding box center [87, 6] width 10 height 10
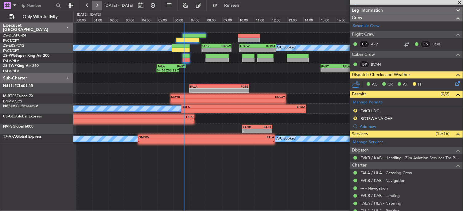
click at [95, 6] on button at bounding box center [97, 6] width 10 height 10
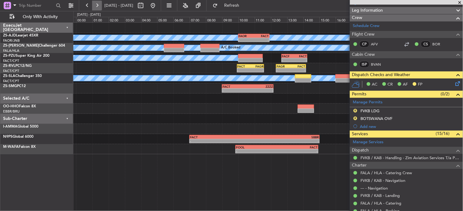
click at [95, 6] on button at bounding box center [97, 6] width 10 height 10
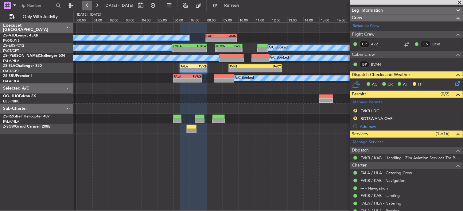
click at [84, 2] on button at bounding box center [87, 6] width 10 height 10
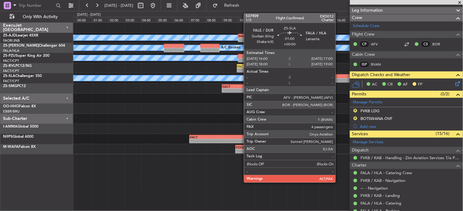
click at [339, 80] on div at bounding box center [344, 80] width 16 height 4
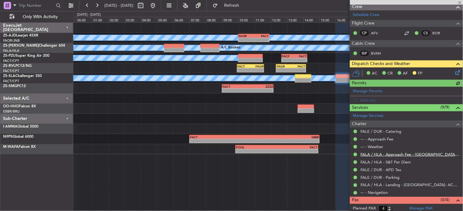
scroll to position [90, 0]
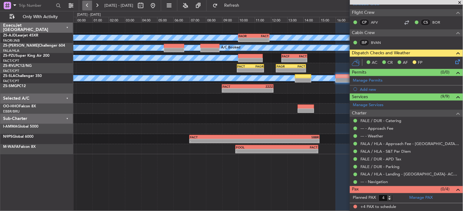
click at [88, 5] on button at bounding box center [87, 6] width 10 height 10
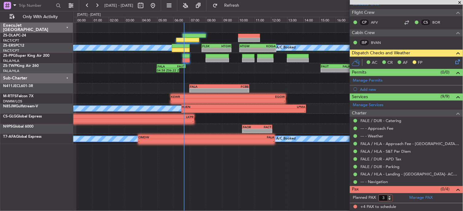
click at [388, 201] on input "3" at bounding box center [386, 198] width 14 height 7
click at [388, 201] on input "2" at bounding box center [386, 198] width 14 height 7
click at [388, 201] on input "1" at bounding box center [386, 198] width 14 height 7
type input "0"
click at [389, 201] on input "0" at bounding box center [386, 198] width 14 height 7
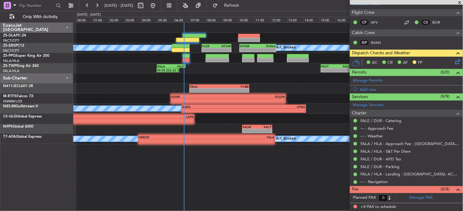
click at [400, 195] on form "Planned PAX 0" at bounding box center [378, 199] width 57 height 10
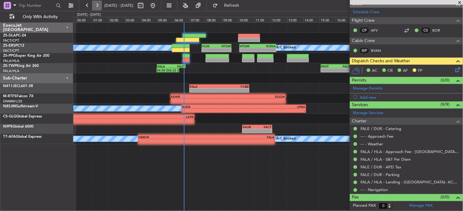
click at [97, 8] on button at bounding box center [97, 6] width 10 height 10
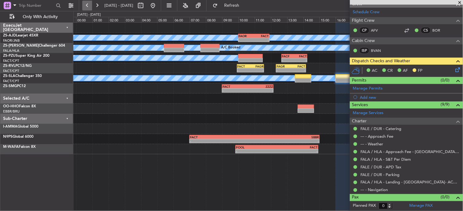
click at [85, 6] on button at bounding box center [87, 6] width 10 height 10
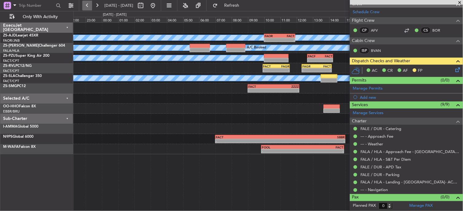
click at [85, 6] on button at bounding box center [87, 6] width 10 height 10
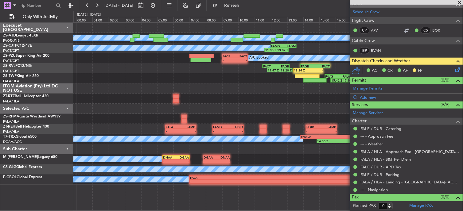
click at [460, 0] on span at bounding box center [460, 3] width 6 height 6
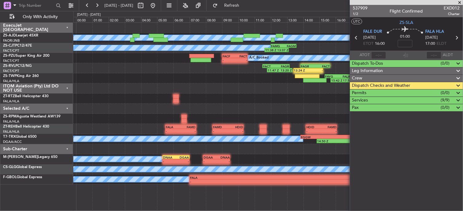
scroll to position [0, 0]
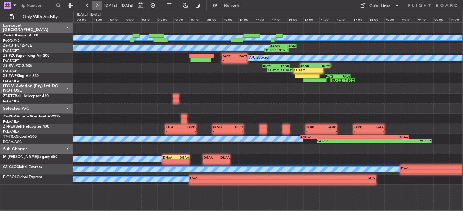
click at [96, 7] on button at bounding box center [97, 6] width 10 height 10
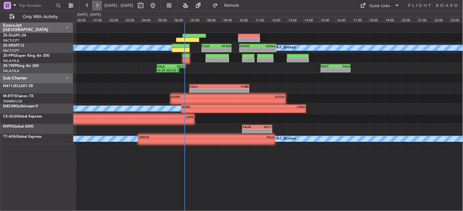
click at [96, 7] on button at bounding box center [97, 6] width 10 height 10
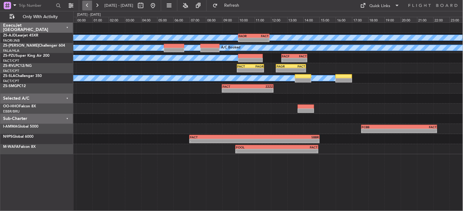
click at [84, 4] on button at bounding box center [87, 6] width 10 height 10
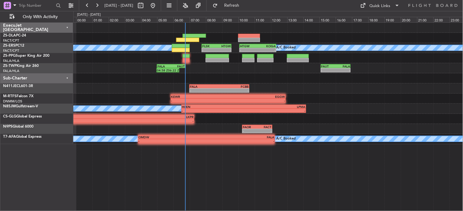
click at [184, 87] on div "A/C Booked A/C Booked A/C Booked A/C Booked A/C Booked HTGW 10:05 Z KOGA 12:20 …" at bounding box center [268, 84] width 390 height 122
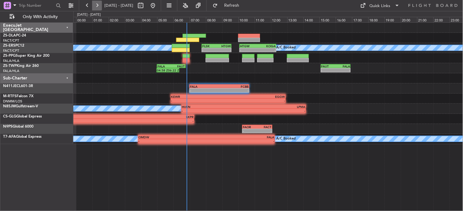
click at [100, 6] on button at bounding box center [97, 6] width 10 height 10
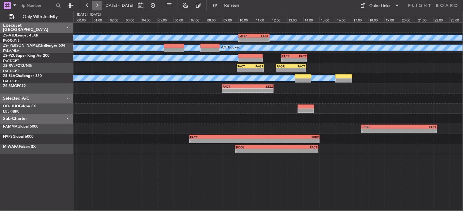
click at [95, 5] on button at bounding box center [97, 6] width 10 height 10
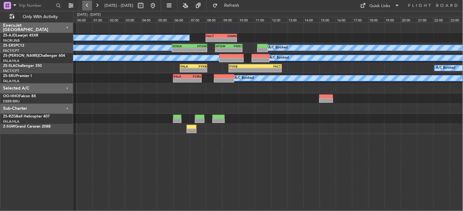
click at [87, 4] on button at bounding box center [87, 6] width 10 height 10
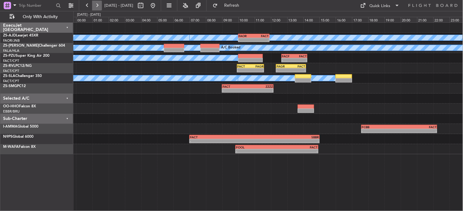
click at [95, 5] on button at bounding box center [97, 6] width 10 height 10
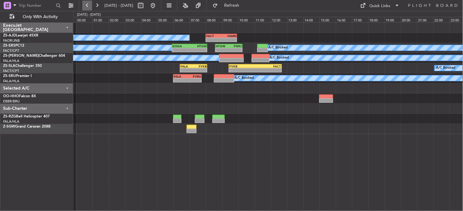
click at [87, 6] on button at bounding box center [87, 6] width 10 height 10
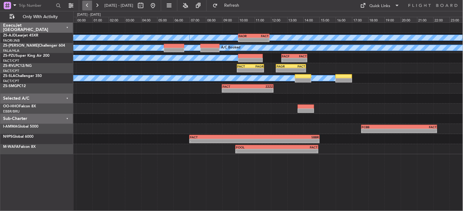
click at [88, 8] on button at bounding box center [87, 6] width 10 height 10
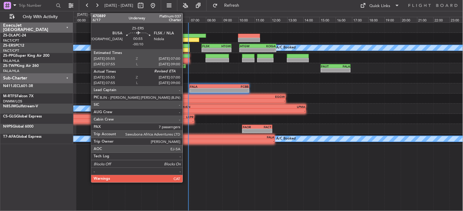
click at [186, 50] on div at bounding box center [181, 50] width 18 height 4
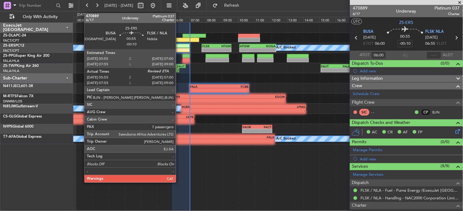
click at [179, 47] on div at bounding box center [181, 46] width 18 height 4
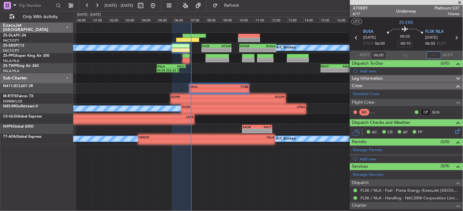
click at [433, 57] on input "text" at bounding box center [434, 55] width 15 height 7
type input "07:04"
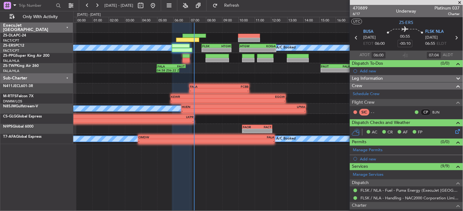
click at [202, 70] on div "A/C Booked A/C Booked A/C Booked A/C Booked A/C Booked A/C Booked A/C Booked A/…" at bounding box center [268, 84] width 390 height 122
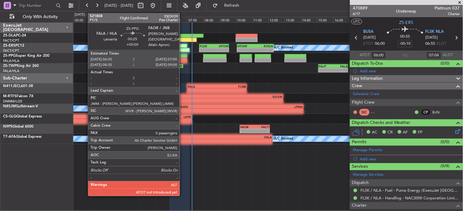
click at [183, 57] on div at bounding box center [183, 56] width 7 height 4
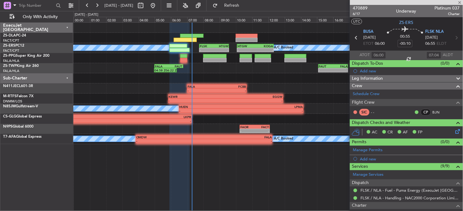
type input "0"
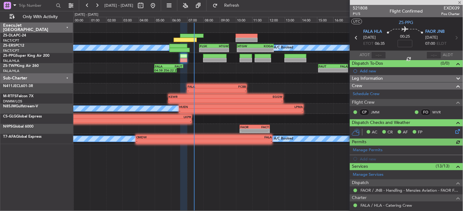
click at [379, 56] on div at bounding box center [379, 55] width 15 height 7
click at [378, 54] on input "text" at bounding box center [379, 55] width 15 height 7
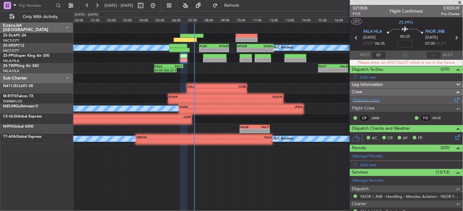
type input "0"
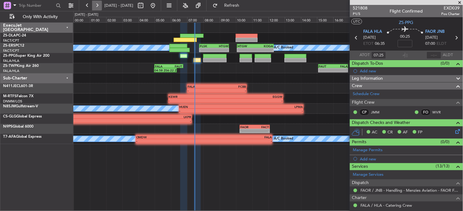
click at [97, 6] on button at bounding box center [97, 6] width 10 height 10
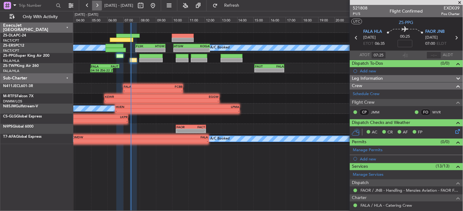
click at [97, 6] on button at bounding box center [97, 6] width 10 height 10
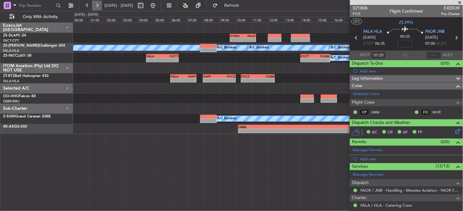
click at [94, 6] on button at bounding box center [97, 6] width 10 height 10
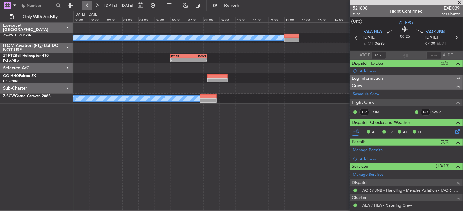
click at [89, 5] on button at bounding box center [87, 6] width 10 height 10
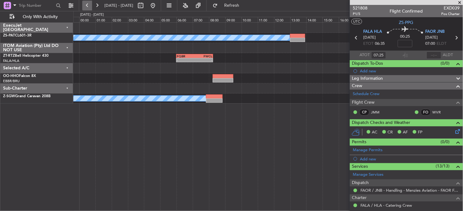
click at [89, 5] on button at bounding box center [87, 6] width 10 height 10
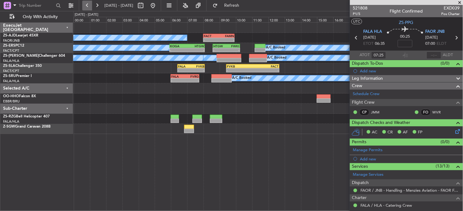
click at [91, 6] on button at bounding box center [87, 6] width 10 height 10
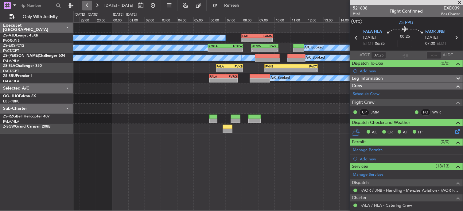
click at [91, 7] on button at bounding box center [87, 6] width 10 height 10
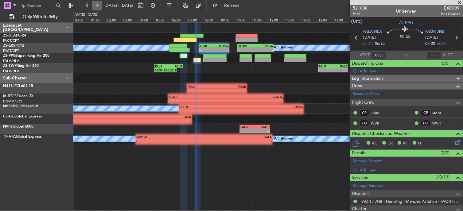
click at [98, 5] on button at bounding box center [97, 6] width 10 height 10
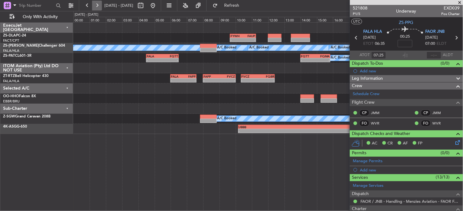
click at [97, 8] on button at bounding box center [97, 6] width 10 height 10
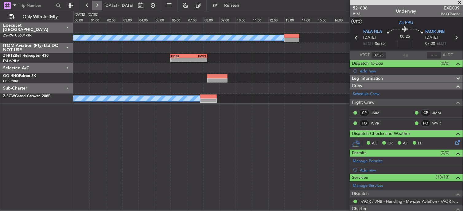
click at [97, 8] on button at bounding box center [97, 6] width 10 height 10
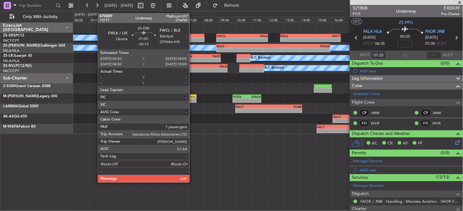
click at [193, 39] on div at bounding box center [194, 40] width 21 height 4
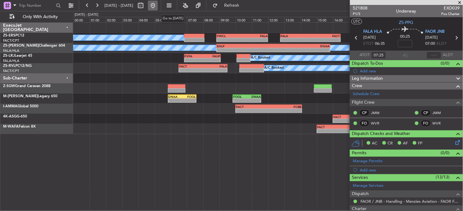
click at [158, 5] on button at bounding box center [153, 6] width 10 height 10
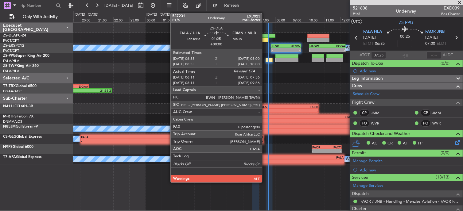
click at [265, 38] on div at bounding box center [257, 40] width 23 height 4
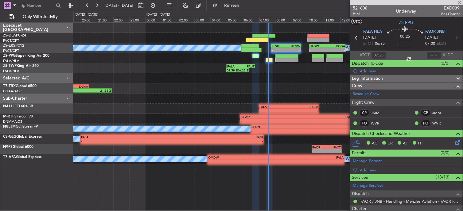
type input "06:11"
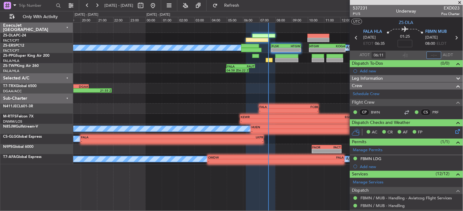
click at [427, 55] on input "text" at bounding box center [434, 55] width 15 height 7
type input "07:34"
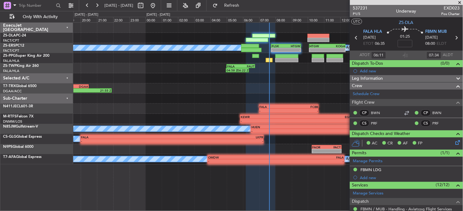
type input "08:11"
type input "09:34"
type input "06:11"
type input "07:34"
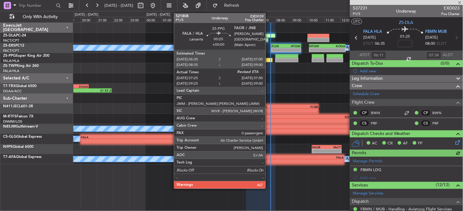
click at [269, 60] on div at bounding box center [269, 60] width 7 height 4
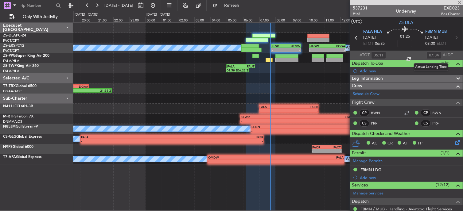
type input "07:25"
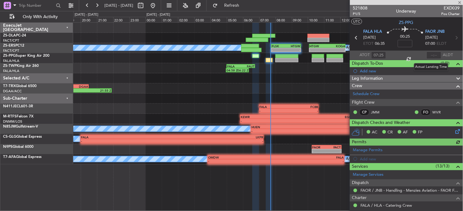
click at [427, 57] on div at bounding box center [434, 55] width 15 height 7
click at [433, 54] on input "text" at bounding box center [434, 55] width 15 height 7
type input "07:37"
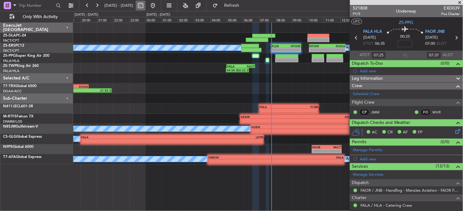
click at [146, 4] on button at bounding box center [141, 6] width 10 height 10
select select "9"
select select "2025"
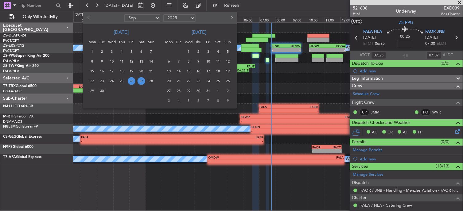
click at [143, 80] on span "27" at bounding box center [142, 81] width 8 height 8
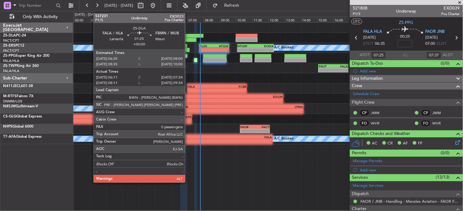
click at [188, 36] on div at bounding box center [191, 36] width 23 height 4
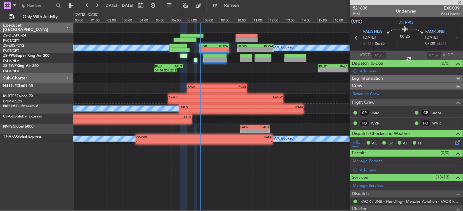
type input "06:11"
type input "07:34"
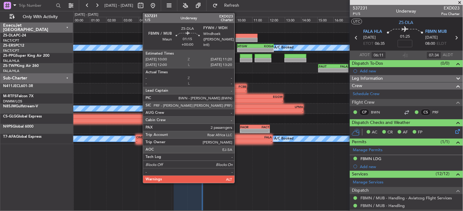
click at [238, 39] on div at bounding box center [247, 40] width 22 height 4
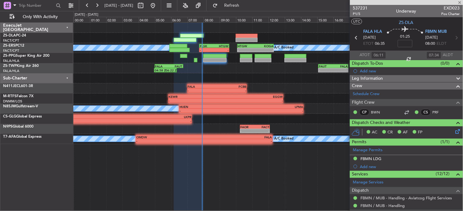
type input "2"
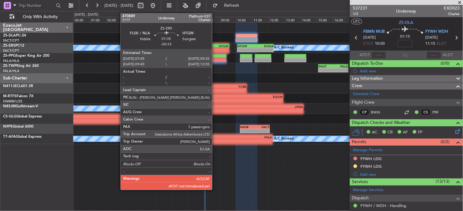
click at [216, 47] on div "HTGW 09:35 Z" at bounding box center [221, 46] width 15 height 4
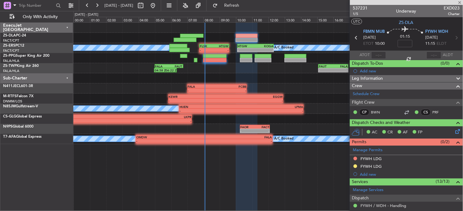
type input "-00:15"
type input "7"
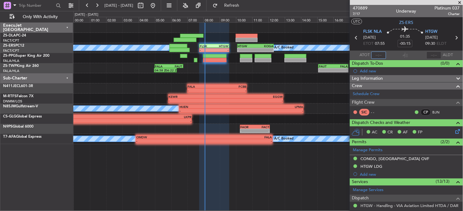
click at [379, 56] on input "text" at bounding box center [379, 55] width 15 height 7
type input "07:58"
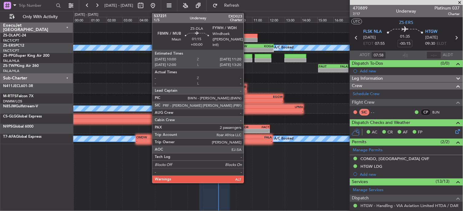
click at [247, 35] on div at bounding box center [247, 36] width 22 height 4
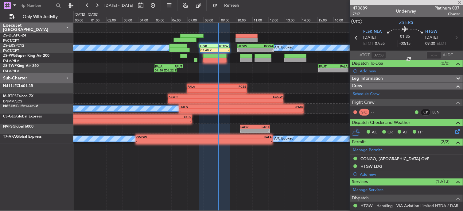
type input "2"
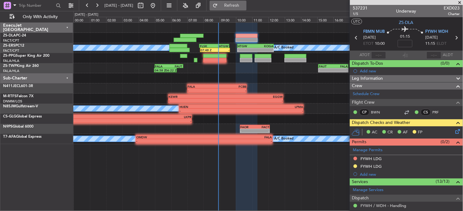
click at [241, 7] on span "Refresh" at bounding box center [232, 5] width 26 height 4
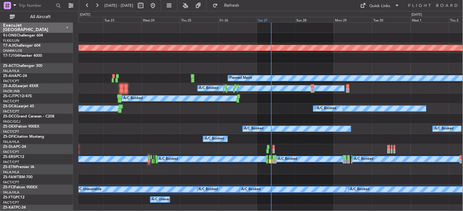
click at [260, 21] on div "Sat 27" at bounding box center [276, 20] width 38 height 6
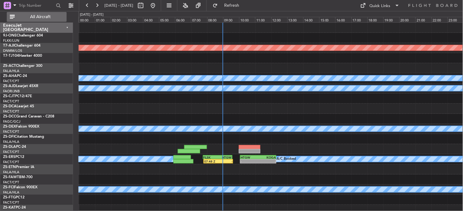
click at [45, 20] on button "All Aircraft" at bounding box center [37, 17] width 60 height 10
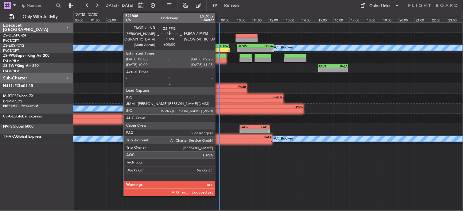
click at [218, 57] on div at bounding box center [214, 56] width 23 height 4
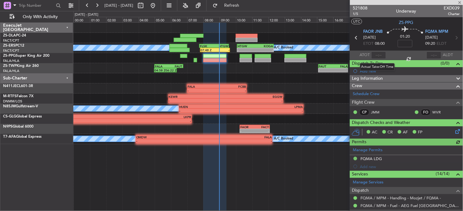
click at [382, 57] on div at bounding box center [379, 55] width 15 height 7
click at [382, 56] on input "text" at bounding box center [379, 55] width 15 height 7
type input "08:58"
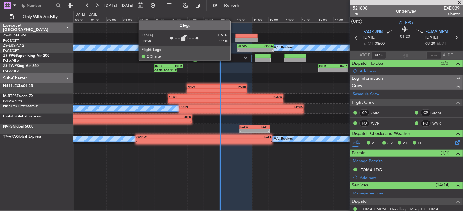
click at [234, 61] on div at bounding box center [235, 57] width 32 height 7
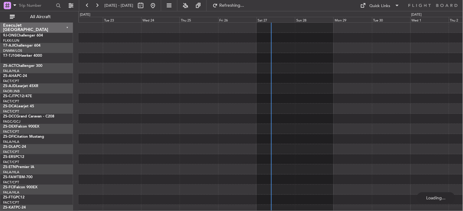
click at [174, 210] on div at bounding box center [271, 210] width 385 height 10
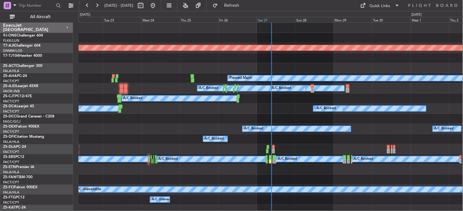
click at [266, 20] on div "Sat 27" at bounding box center [276, 20] width 38 height 6
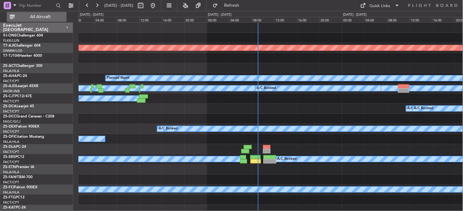
click at [32, 18] on span "All Aircraft" at bounding box center [40, 17] width 49 height 4
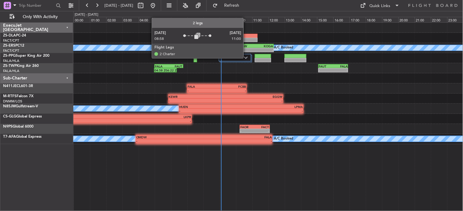
click at [247, 58] on img at bounding box center [246, 58] width 4 height 2
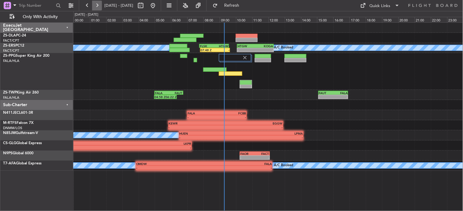
click at [97, 6] on button at bounding box center [97, 6] width 10 height 10
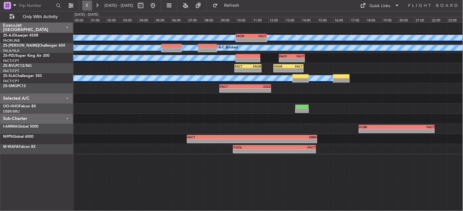
click at [88, 3] on button at bounding box center [87, 6] width 10 height 10
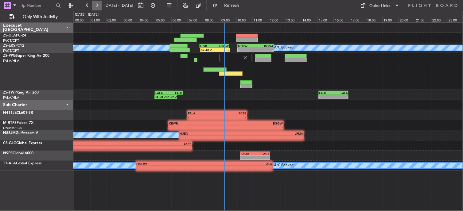
click at [99, 3] on button at bounding box center [97, 6] width 10 height 10
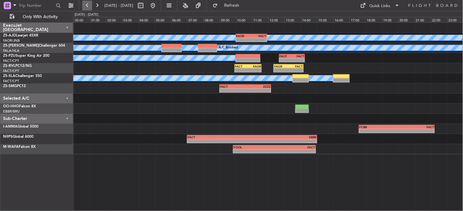
click at [83, 6] on button at bounding box center [87, 6] width 10 height 10
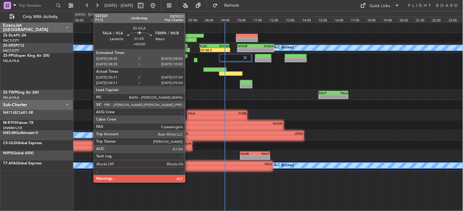
click at [188, 35] on div at bounding box center [192, 36] width 23 height 4
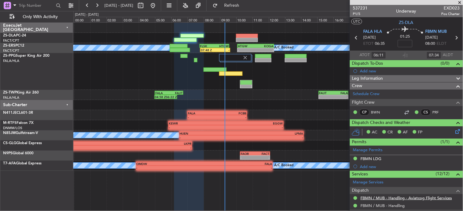
click at [416, 199] on link "FBMN / MUB - Handling - Aviatcog Flight Services" at bounding box center [407, 198] width 92 height 5
click at [98, 8] on button at bounding box center [97, 6] width 10 height 10
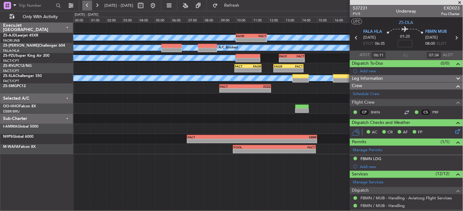
click at [90, 7] on button at bounding box center [87, 6] width 10 height 10
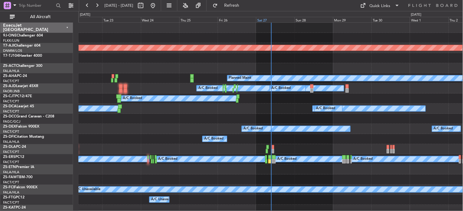
click at [274, 19] on div "Sat 27" at bounding box center [275, 20] width 38 height 6
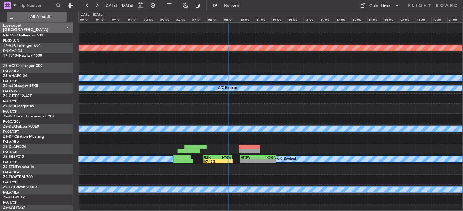
click at [34, 17] on span "All Aircraft" at bounding box center [40, 17] width 49 height 4
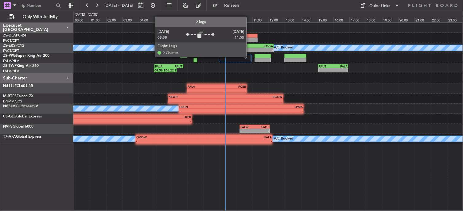
click at [250, 57] on div at bounding box center [235, 57] width 32 height 7
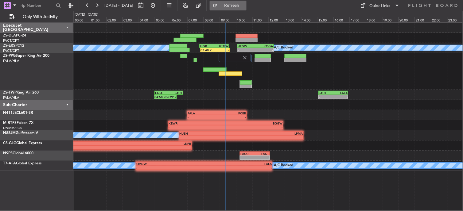
click at [247, 8] on button "Refresh" at bounding box center [228, 6] width 37 height 10
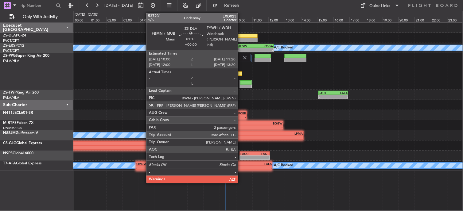
click at [244, 34] on div at bounding box center [247, 36] width 22 height 4
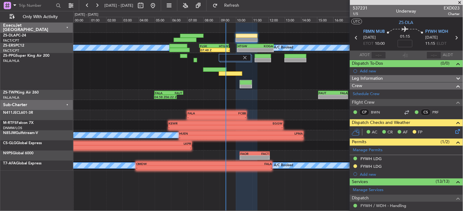
click at [455, 131] on icon at bounding box center [457, 130] width 5 height 5
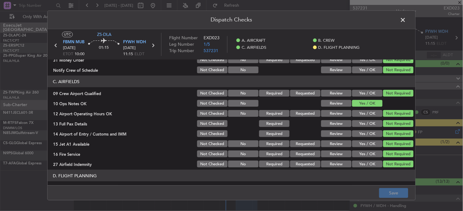
scroll to position [154, 0]
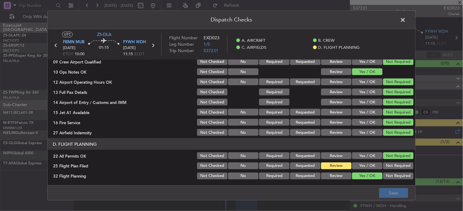
click at [376, 165] on button "Yes / OK" at bounding box center [367, 166] width 30 height 7
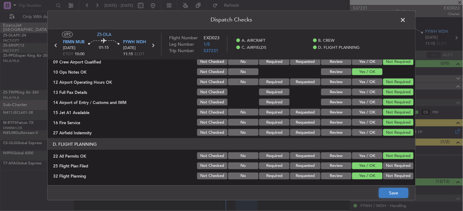
click at [385, 192] on button "Save" at bounding box center [393, 194] width 29 height 10
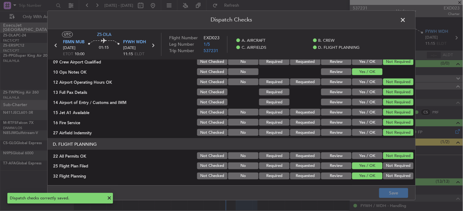
click at [406, 22] on span at bounding box center [406, 21] width 0 height 12
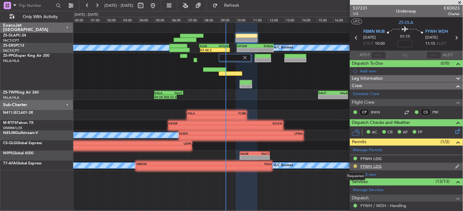
click at [355, 166] on button at bounding box center [356, 167] width 4 height 4
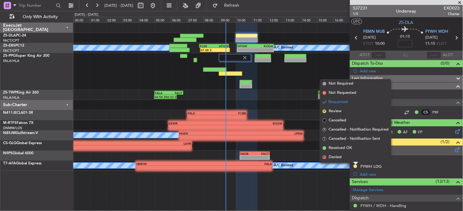
click at [398, 153] on div "Manage Permits" at bounding box center [406, 150] width 113 height 9
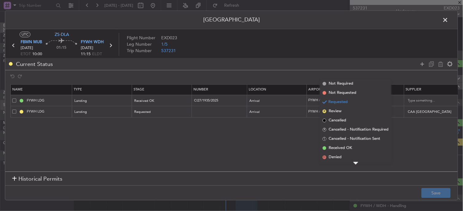
click at [449, 21] on span at bounding box center [449, 21] width 0 height 12
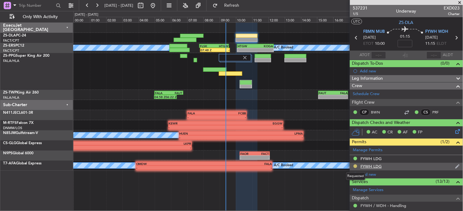
click at [355, 167] on button at bounding box center [356, 167] width 4 height 4
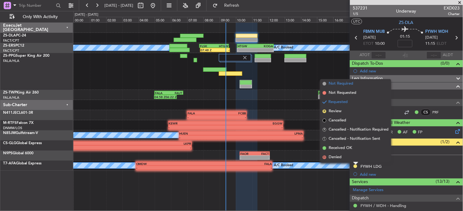
click at [344, 81] on span "Not Required" at bounding box center [341, 84] width 25 height 6
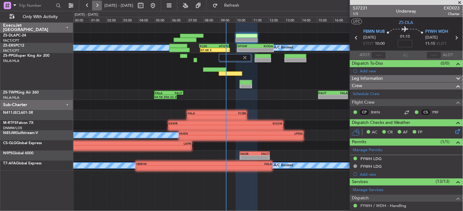
click at [97, 2] on button at bounding box center [97, 6] width 10 height 10
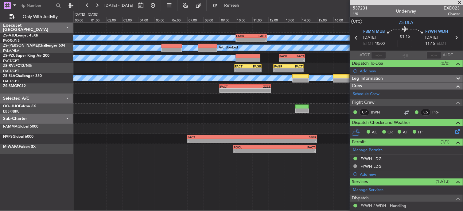
click at [463, 1] on span at bounding box center [460, 3] width 6 height 6
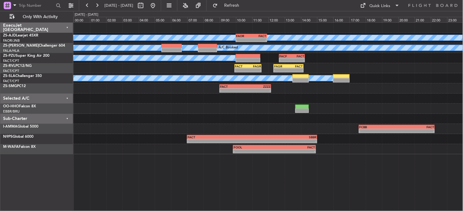
type input "0"
click at [99, 7] on button at bounding box center [97, 6] width 10 height 10
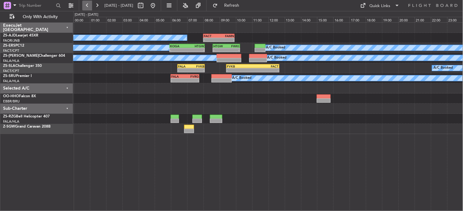
click at [84, 5] on button at bounding box center [87, 6] width 10 height 10
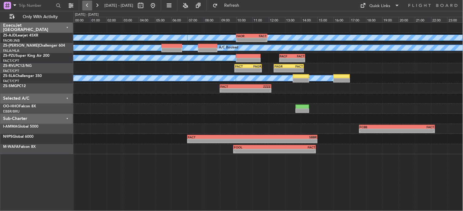
click at [85, 5] on button at bounding box center [87, 6] width 10 height 10
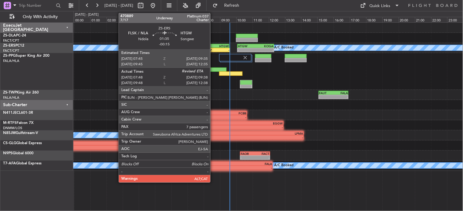
click at [214, 47] on div "FLSK" at bounding box center [207, 46] width 14 height 4
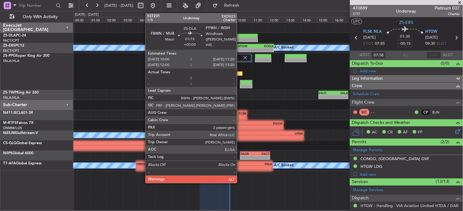
click at [240, 38] on div at bounding box center [247, 40] width 22 height 4
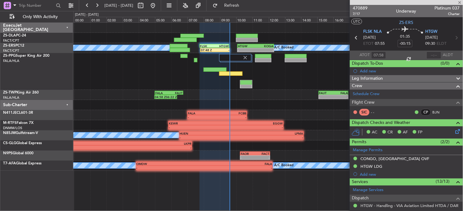
type input "2"
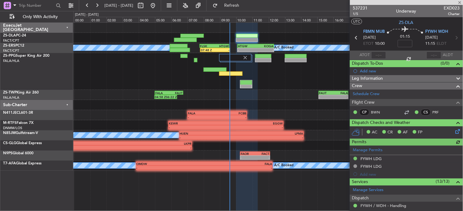
click at [378, 56] on div at bounding box center [379, 55] width 15 height 7
click at [378, 55] on input "text" at bounding box center [379, 55] width 15 height 7
type input "09:36"
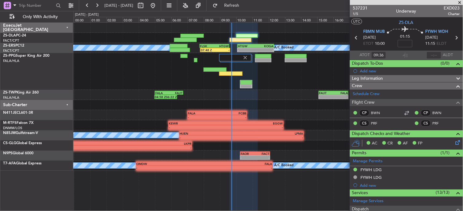
click at [212, 56] on div at bounding box center [268, 71] width 390 height 37
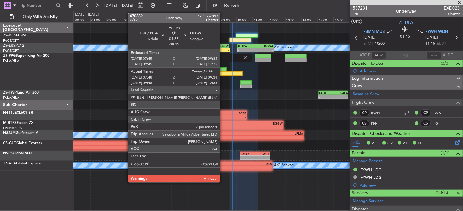
click at [223, 49] on div "-" at bounding box center [222, 50] width 14 height 4
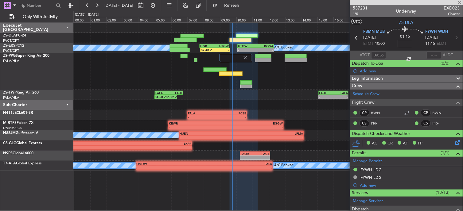
type input "-00:15"
type input "07:58"
type input "7"
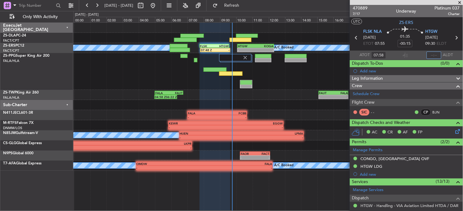
click at [430, 54] on input "text" at bounding box center [434, 55] width 15 height 7
type input "09:44"
type input "07:58"
type input "09:44"
type input "09:58"
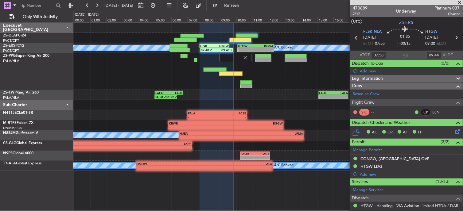
type input "12:44"
type input "07:58"
type input "09:44"
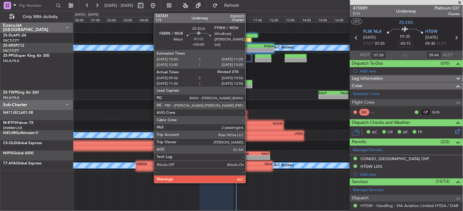
click at [249, 34] on div at bounding box center [247, 36] width 22 height 4
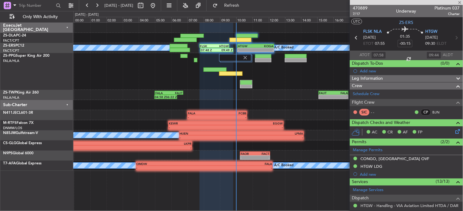
type input "09:36"
type input "2"
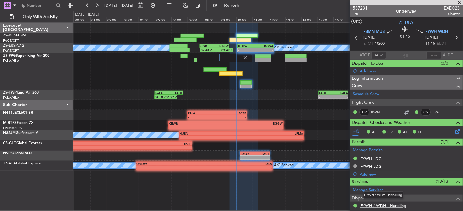
click at [401, 207] on link "FYWH / WDH - Handling" at bounding box center [384, 205] width 46 height 5
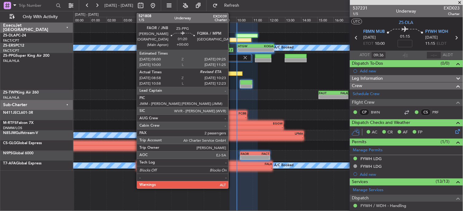
click at [232, 73] on div at bounding box center [230, 74] width 23 height 4
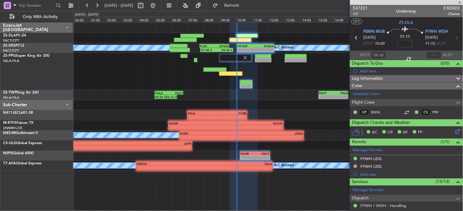
type input "08:58"
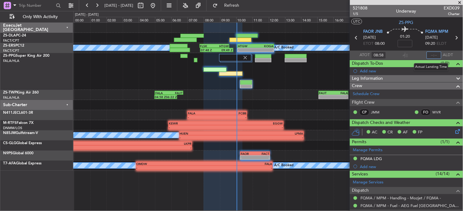
click at [433, 56] on input "text" at bounding box center [434, 55] width 15 height 7
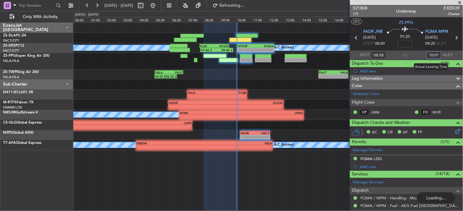
type input "10:01"
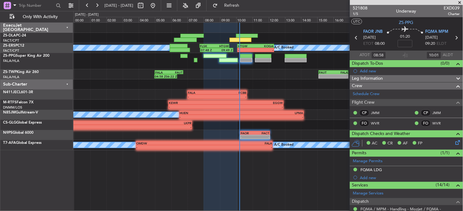
click at [461, 2] on span at bounding box center [460, 3] width 6 height 6
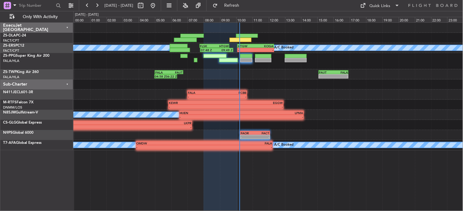
type input "0"
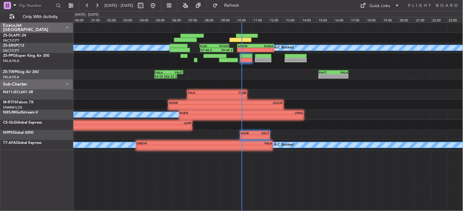
click at [292, 22] on div "13:00" at bounding box center [293, 20] width 16 height 6
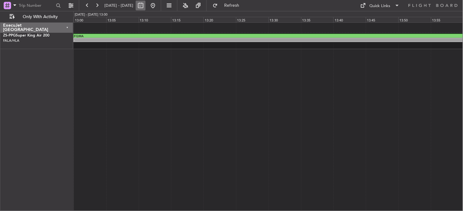
click at [146, 8] on button at bounding box center [141, 6] width 10 height 10
select select "9"
select select "2025"
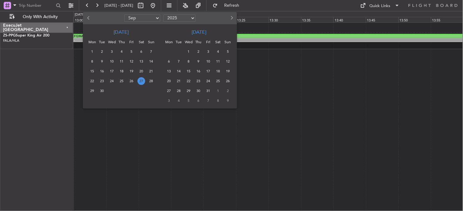
click at [139, 82] on span "27" at bounding box center [142, 81] width 8 height 8
